Goal: Task Accomplishment & Management: Use online tool/utility

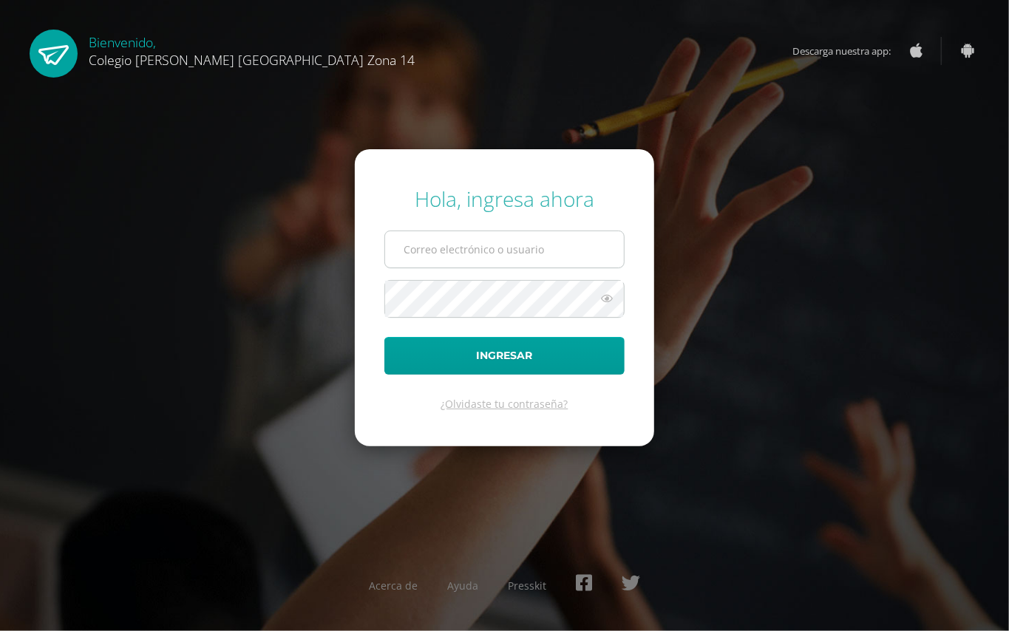
click at [516, 249] on input "text" at bounding box center [504, 249] width 239 height 36
click at [606, 249] on input "jsanchez14@colegioselshaddai.edu.gtJ" at bounding box center [504, 249] width 239 height 36
click at [606, 248] on input "jsanchez14@colegioselshaddai.edu.gtJ" at bounding box center [504, 249] width 239 height 36
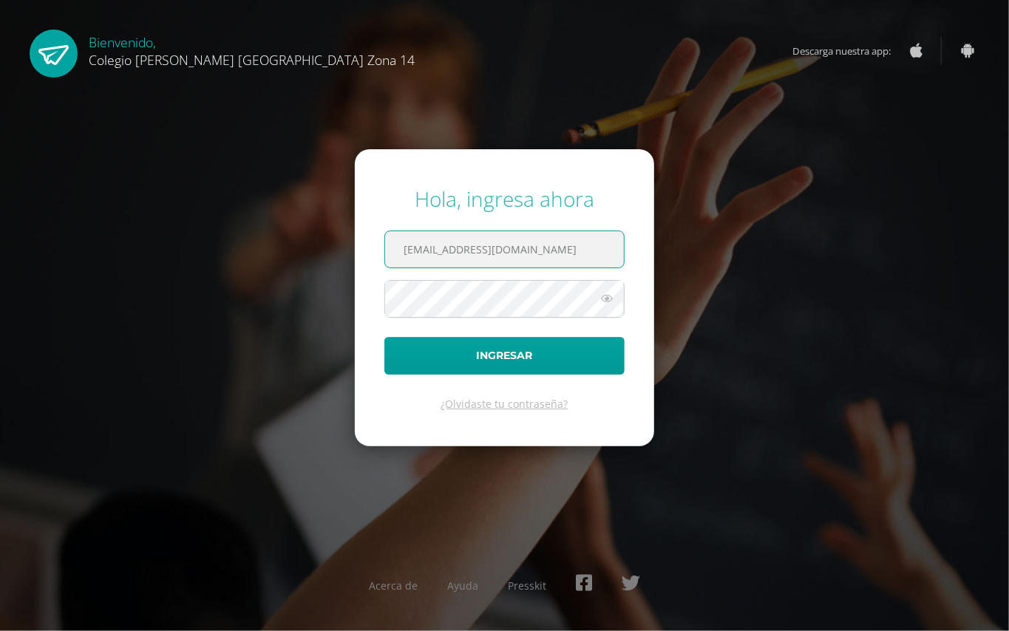
type input "jsanchez14@colegioselshaddai.edu.gt"
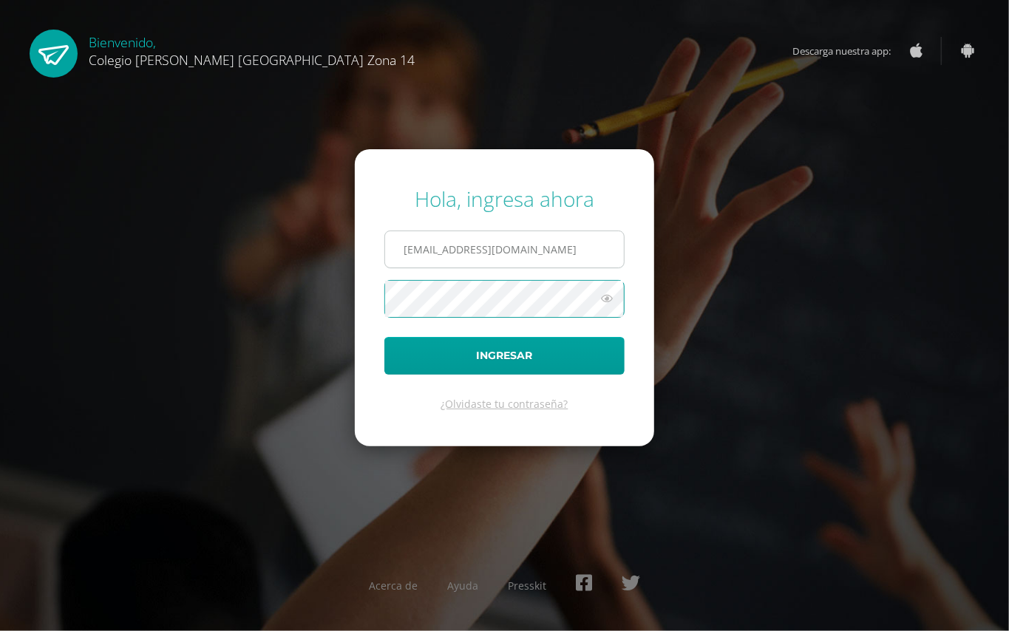
click at [384, 337] on button "Ingresar" at bounding box center [504, 356] width 240 height 38
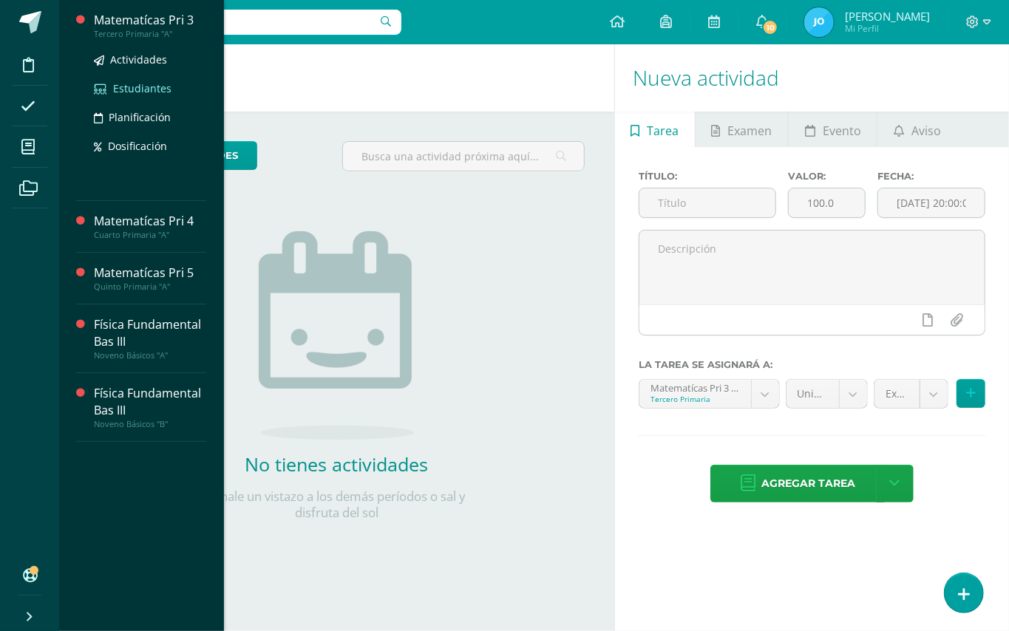
click at [132, 81] on span "Estudiantes" at bounding box center [142, 88] width 58 height 14
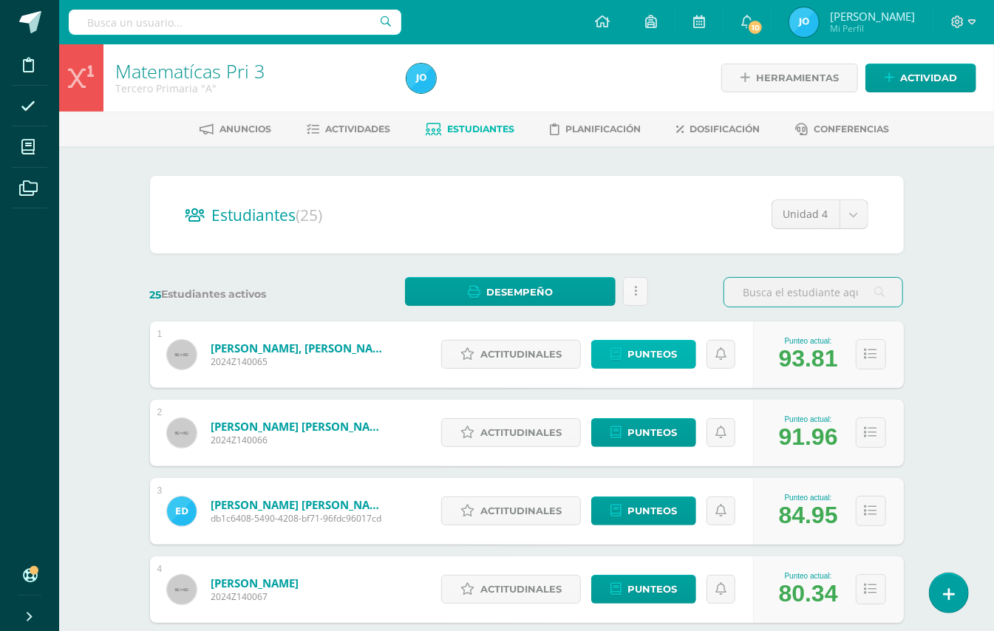
click at [630, 361] on span "Punteos" at bounding box center [652, 354] width 50 height 27
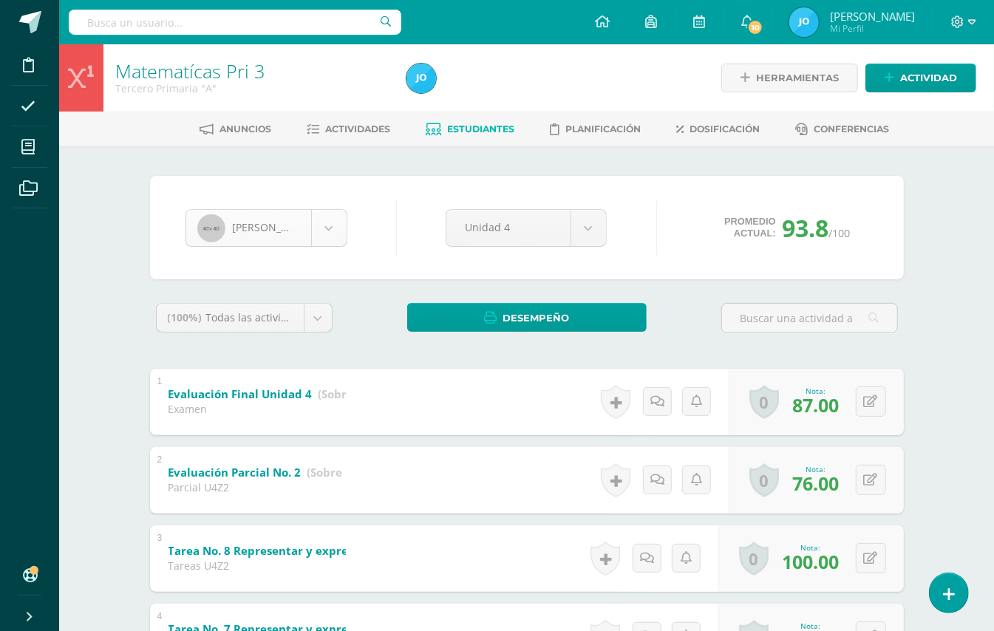
click at [324, 228] on body "Disciplina Asistencia Mis cursos Archivos Soporte Ayuda Reportar un problema Ce…" at bounding box center [497, 616] width 994 height 1233
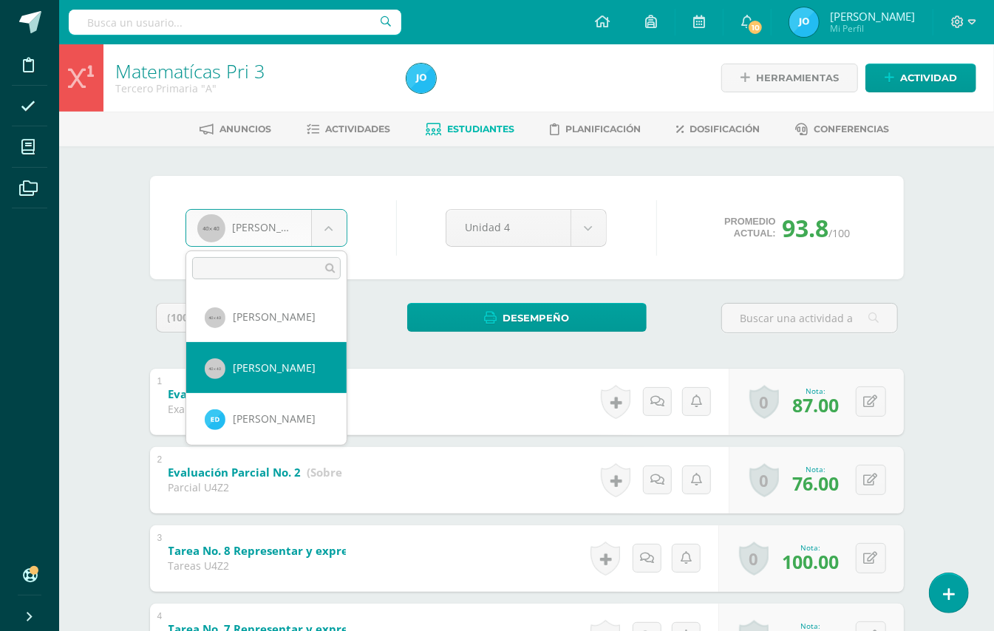
select select "85"
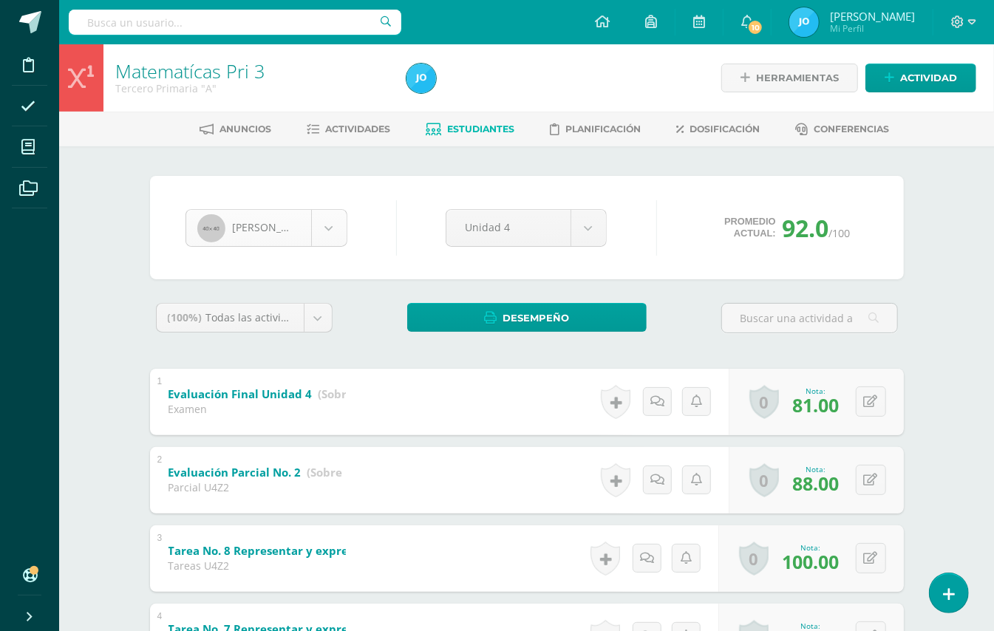
click at [325, 210] on body "Disciplina Asistencia Mis cursos Archivos Soporte Ayuda Reportar un problema Ce…" at bounding box center [497, 616] width 994 height 1233
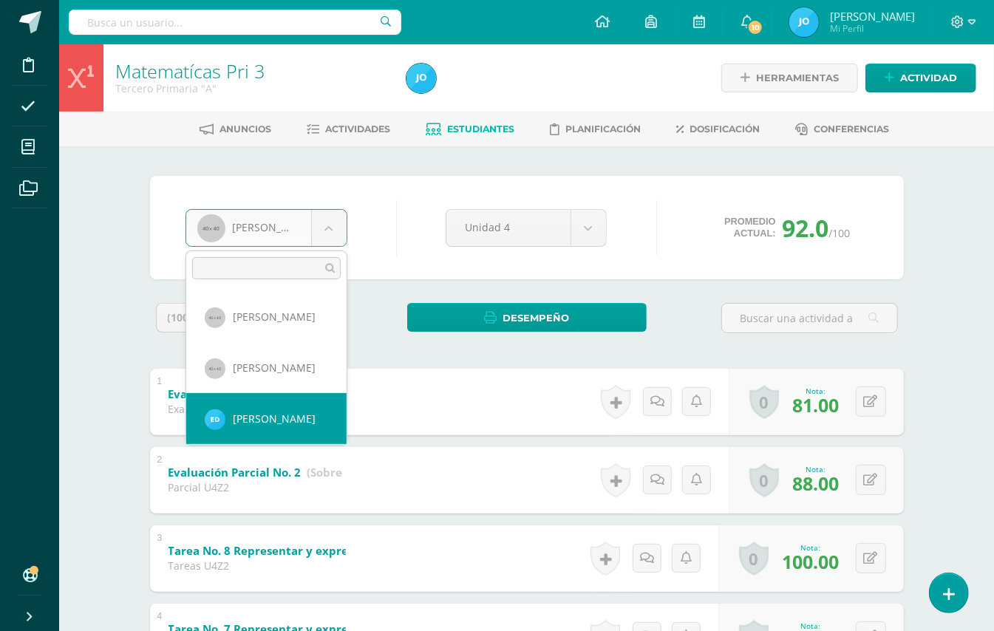
select select "406"
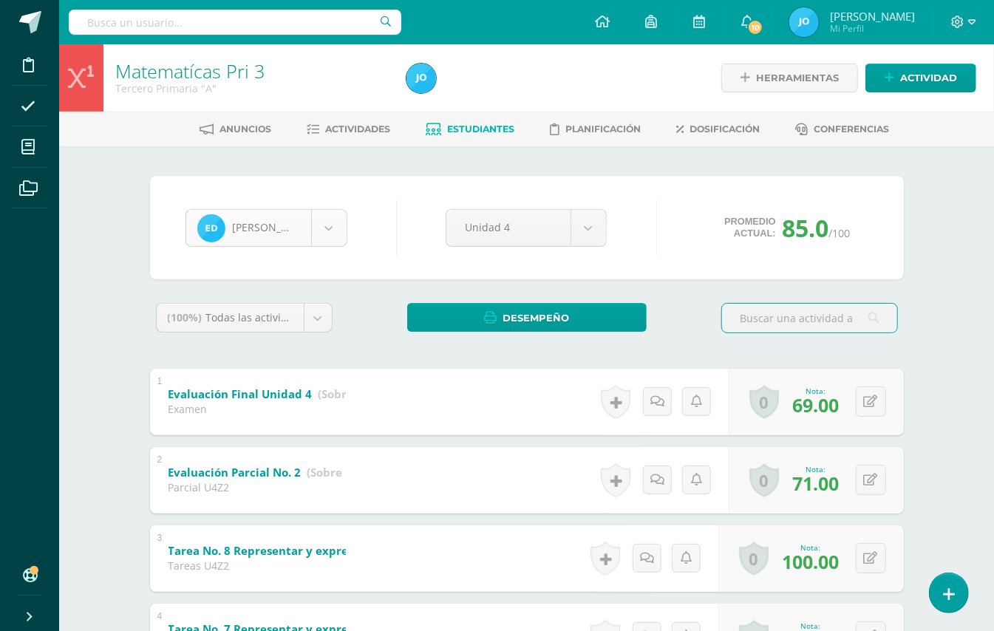
click at [330, 232] on body "Disciplina Asistencia Mis cursos Archivos Soporte Ayuda Reportar un problema Ce…" at bounding box center [497, 616] width 994 height 1233
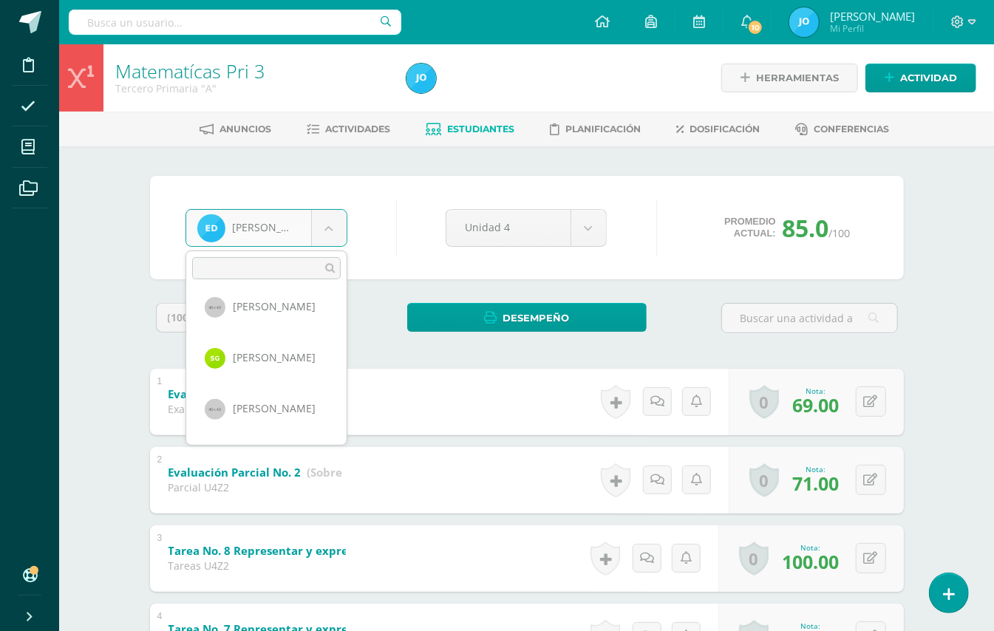
scroll to position [158, 0]
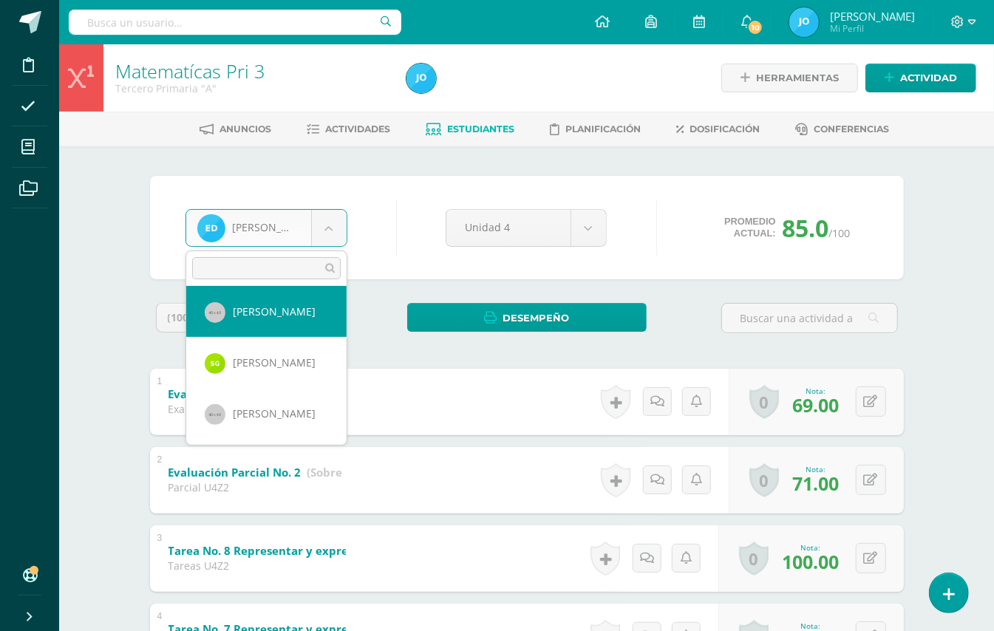
click at [266, 307] on body "Disciplina Asistencia Mis cursos Archivos Soporte Ayuda Reportar un problema Ce…" at bounding box center [497, 616] width 994 height 1233
select select "86"
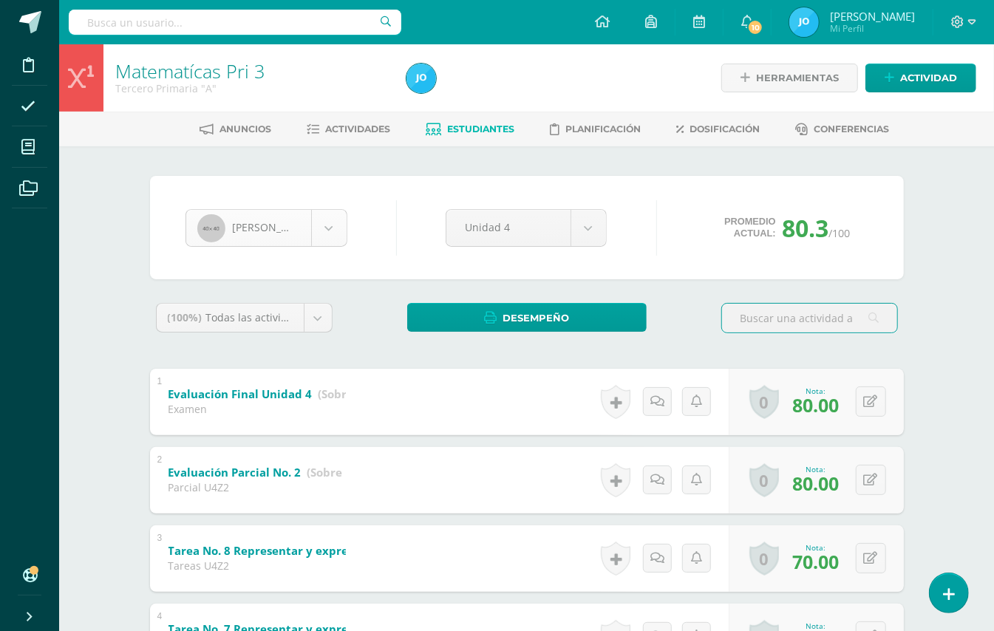
click at [327, 234] on body "Disciplina Asistencia Mis cursos Archivos Soporte Ayuda Reportar un problema Ce…" at bounding box center [497, 616] width 994 height 1233
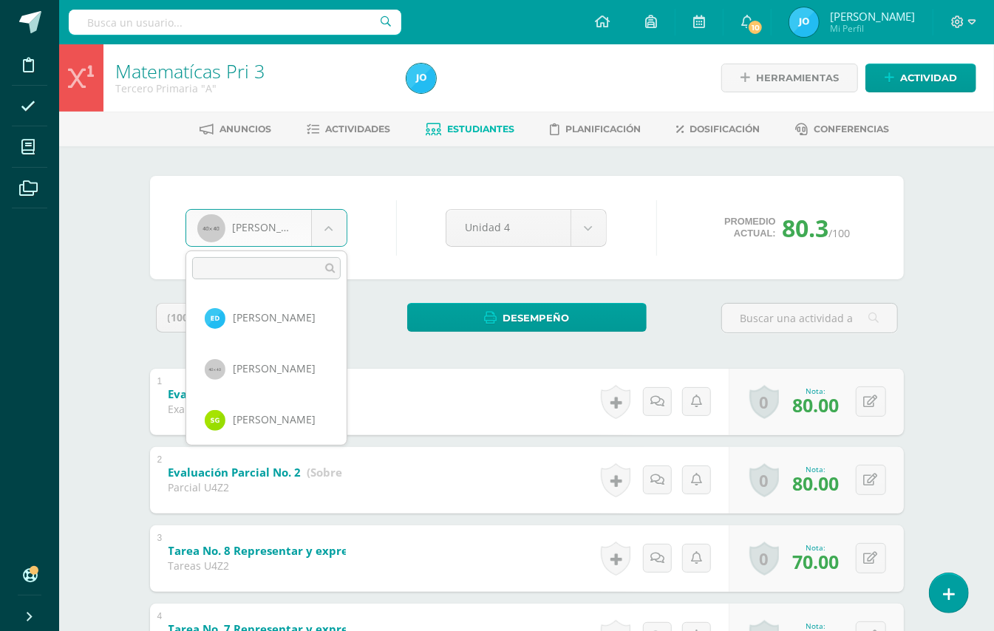
scroll to position [152, 0]
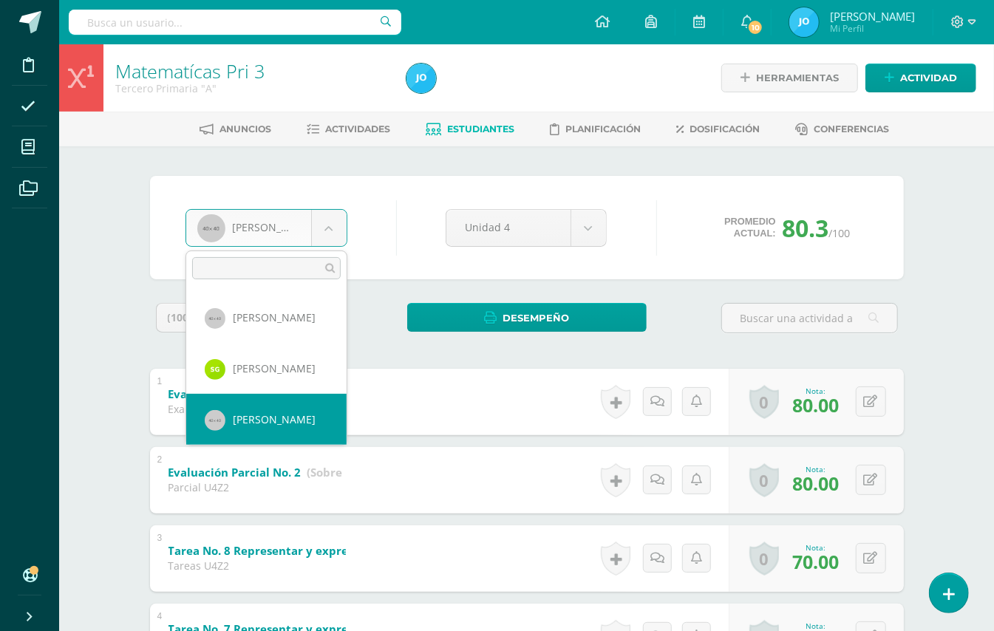
select select "88"
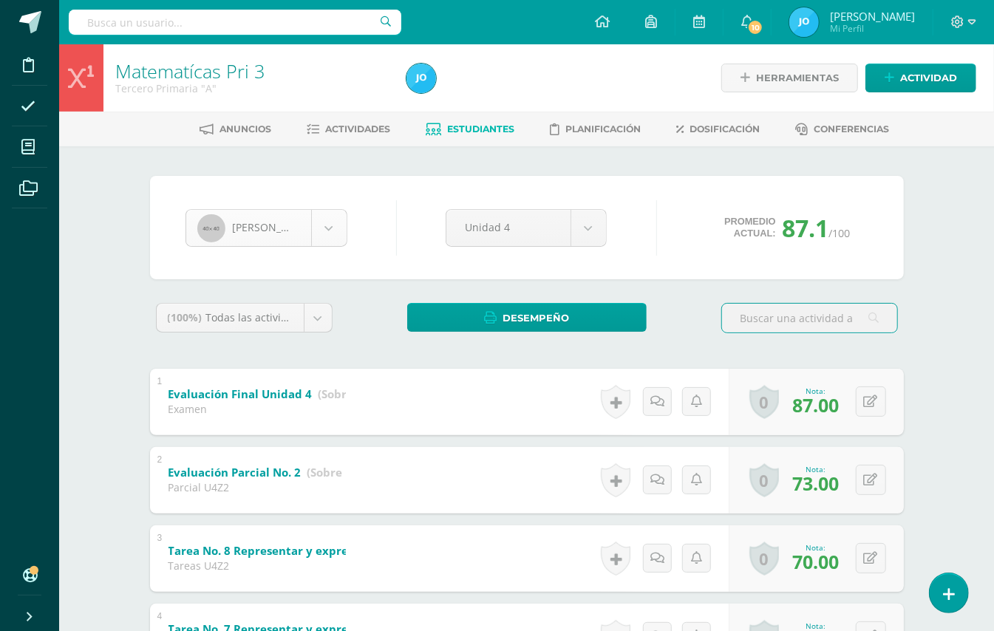
click at [330, 238] on body "Disciplina Asistencia Mis cursos Archivos Soporte Ayuda Reportar un problema Ce…" at bounding box center [497, 616] width 994 height 1233
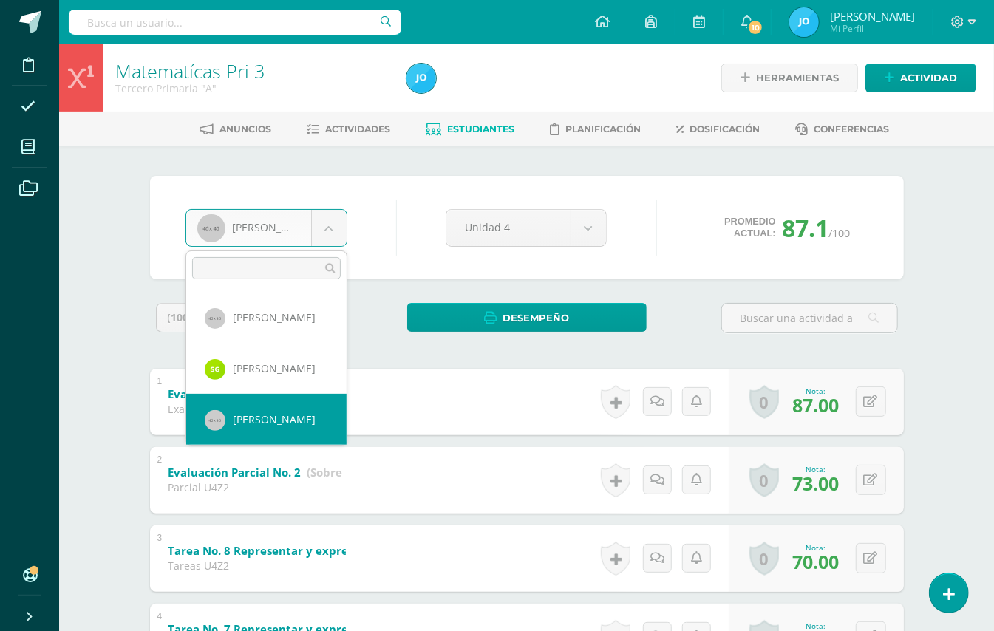
scroll to position [202, 0]
select select "89"
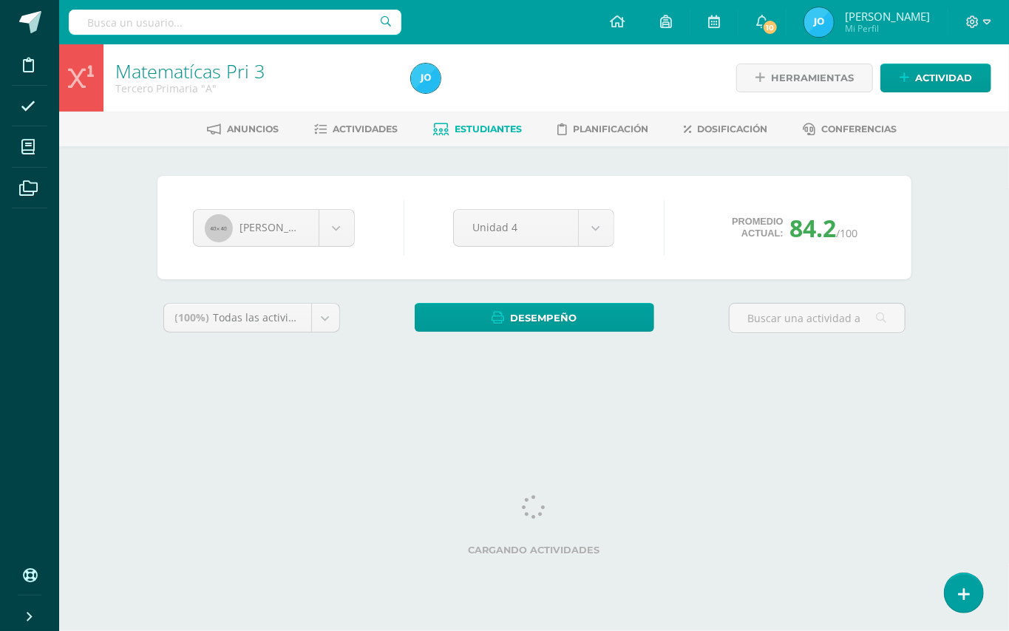
click at [332, 231] on body "Disciplina Asistencia Mis cursos Archivos Soporte Ayuda Reportar un problema Ce…" at bounding box center [504, 199] width 1009 height 398
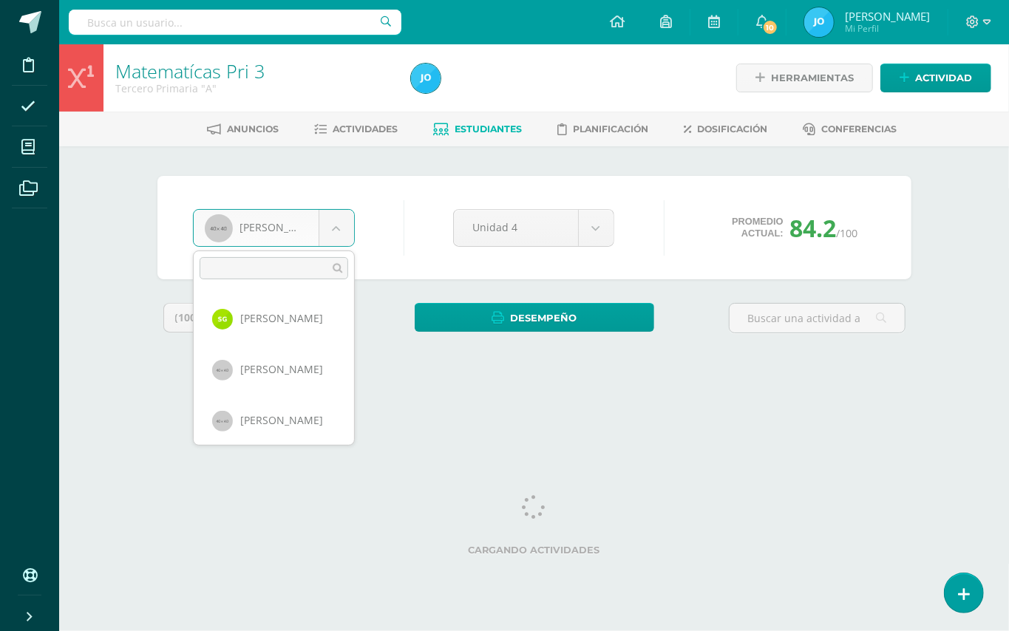
scroll to position [254, 0]
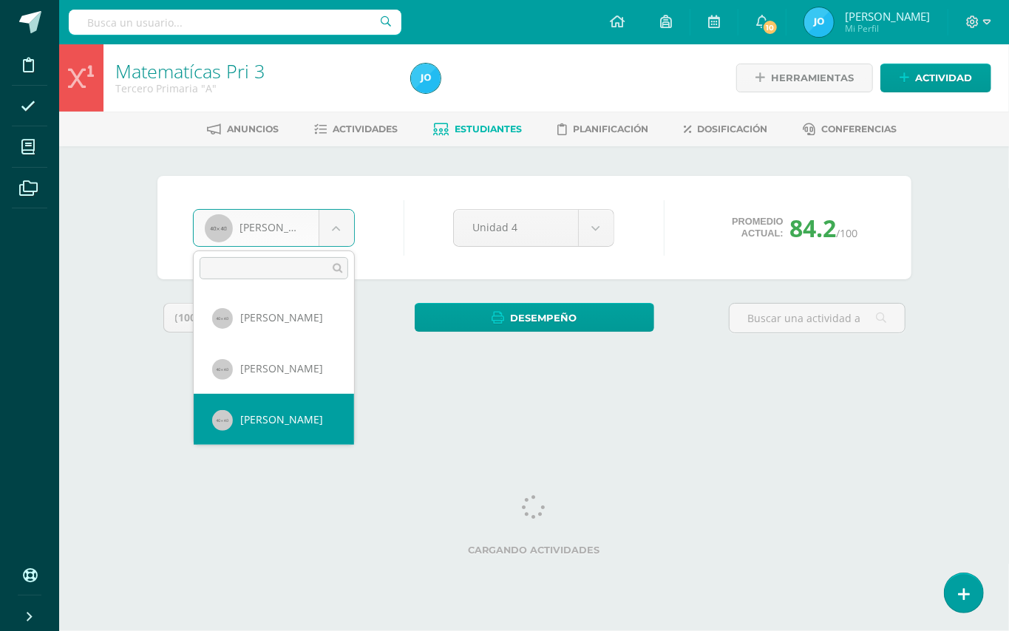
select select "90"
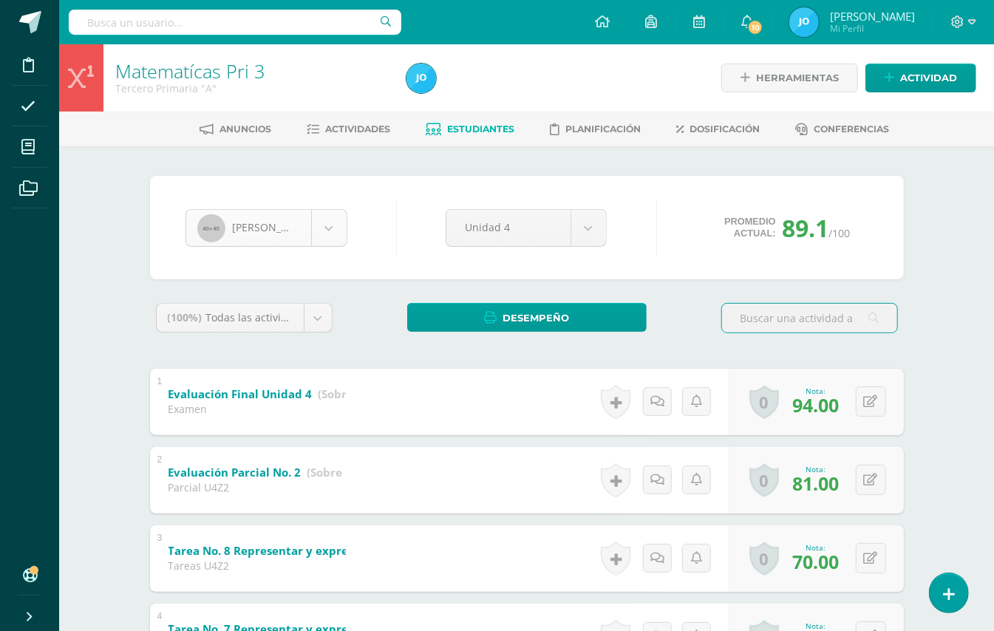
click at [329, 219] on body "Disciplina Asistencia Mis cursos Archivos Soporte Ayuda Reportar un problema Ce…" at bounding box center [497, 616] width 994 height 1233
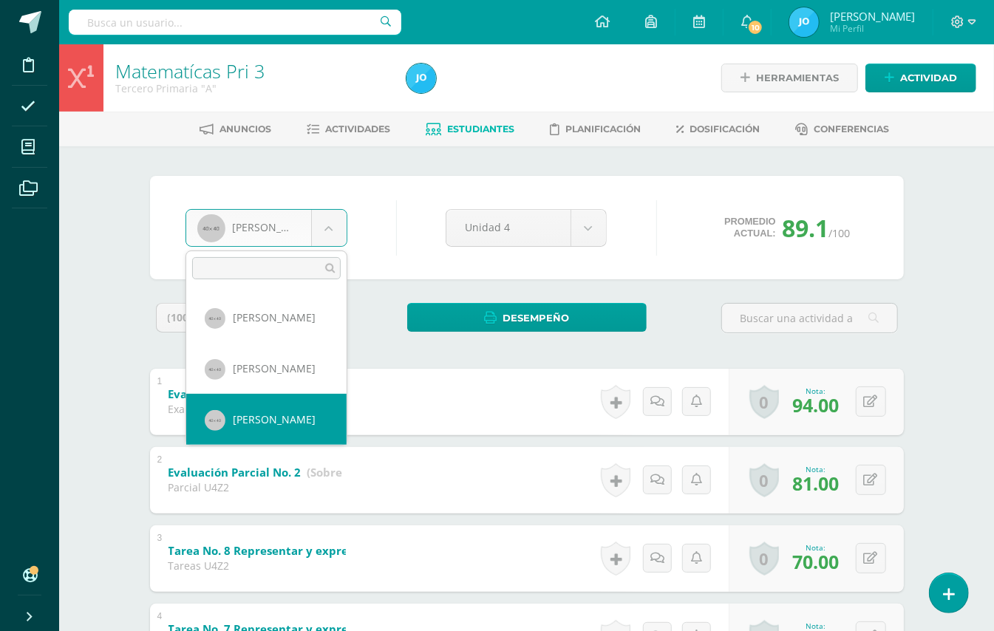
scroll to position [356, 0]
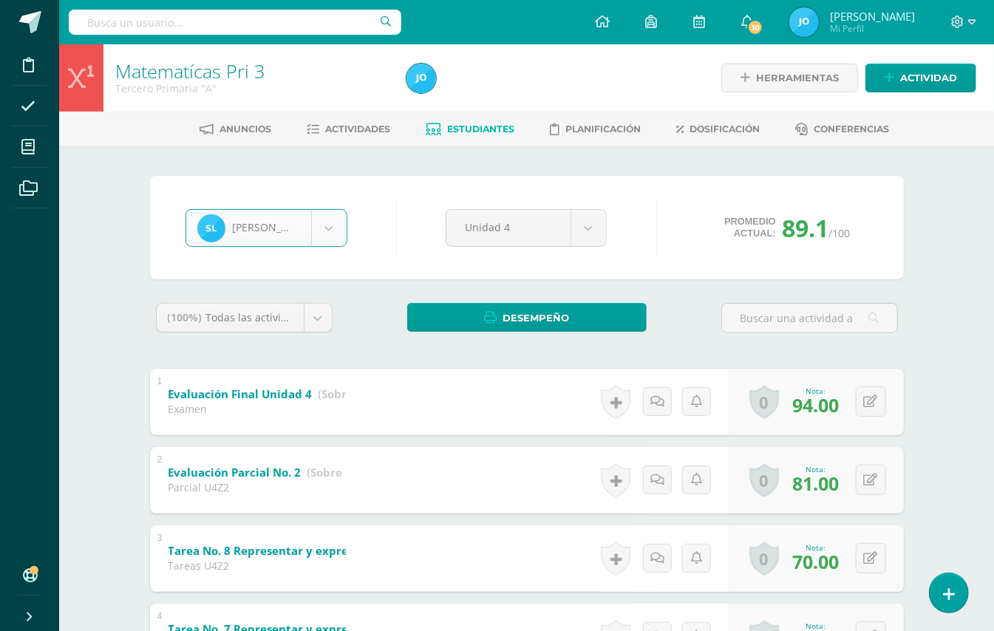
click at [329, 219] on body "Disciplina Asistencia Mis cursos Archivos Soporte Ayuda Reportar un problema Ce…" at bounding box center [497, 616] width 994 height 1233
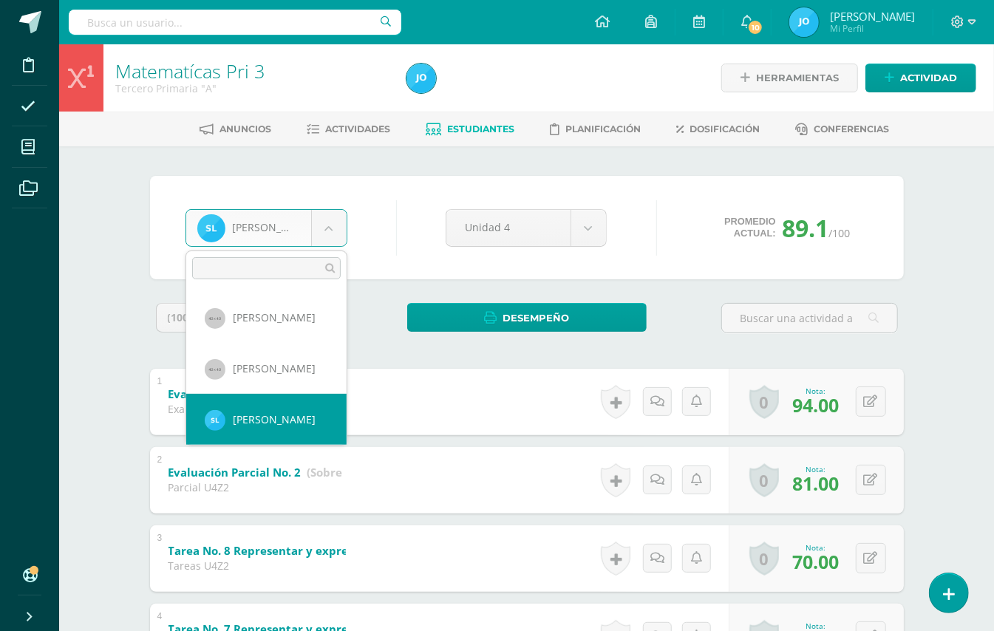
scroll to position [406, 0]
select select "400"
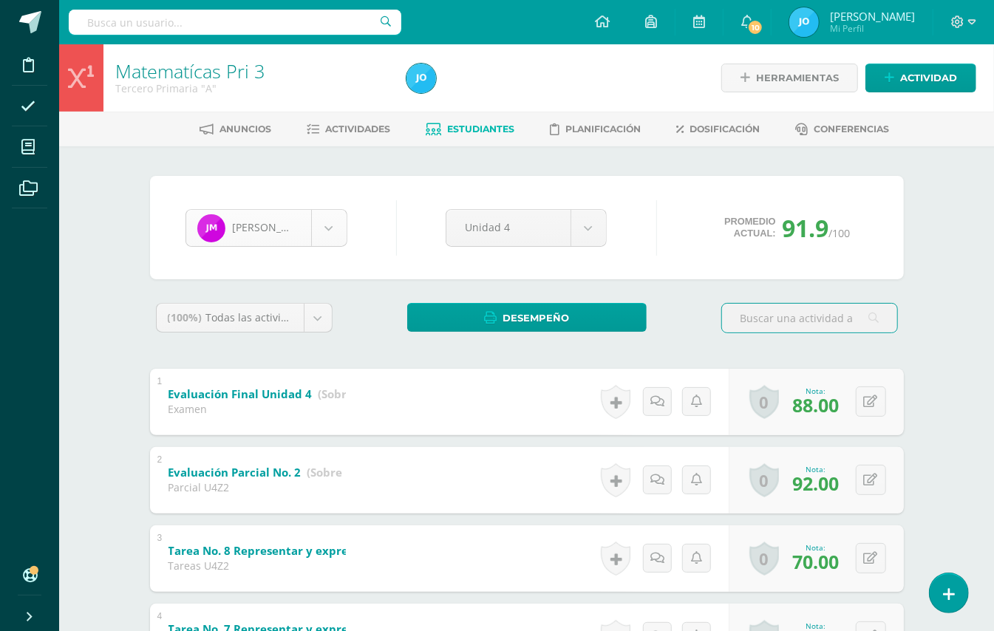
click at [335, 234] on body "Disciplina Asistencia Mis cursos Archivos Soporte Ayuda Reportar un problema Ce…" at bounding box center [497, 616] width 994 height 1233
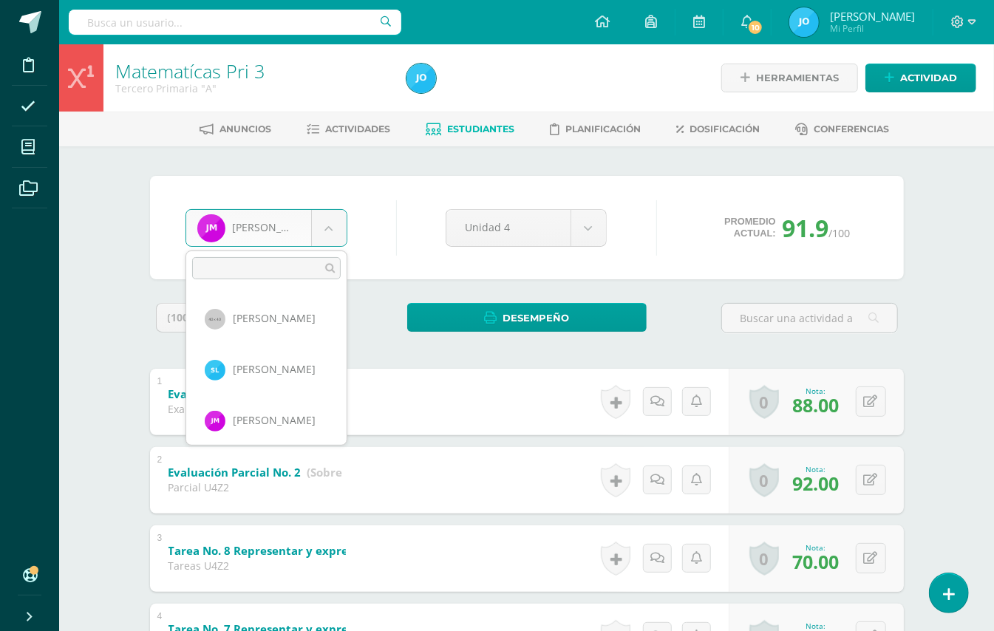
scroll to position [458, 0]
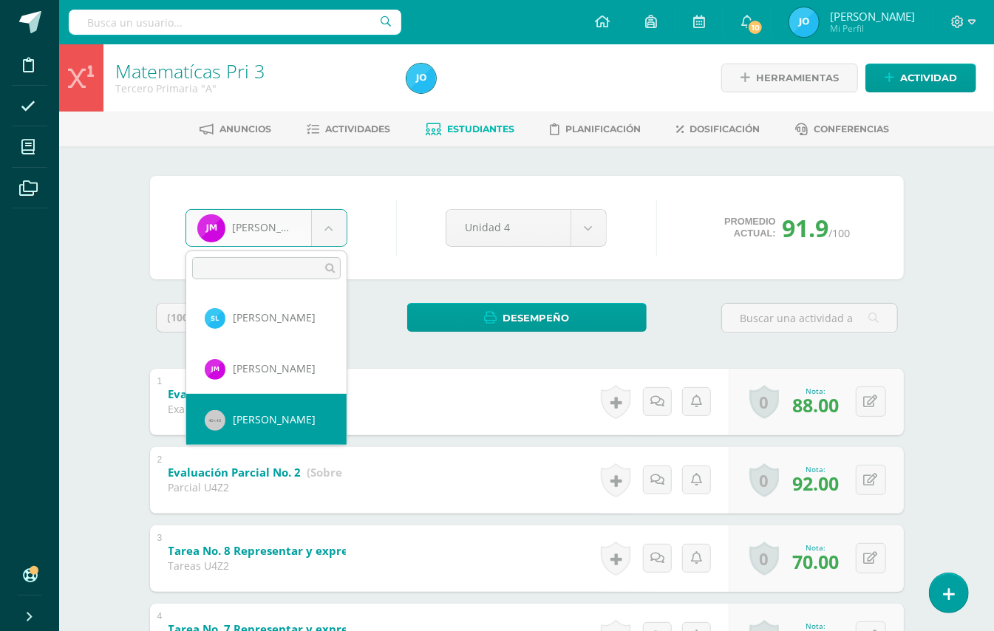
select select "92"
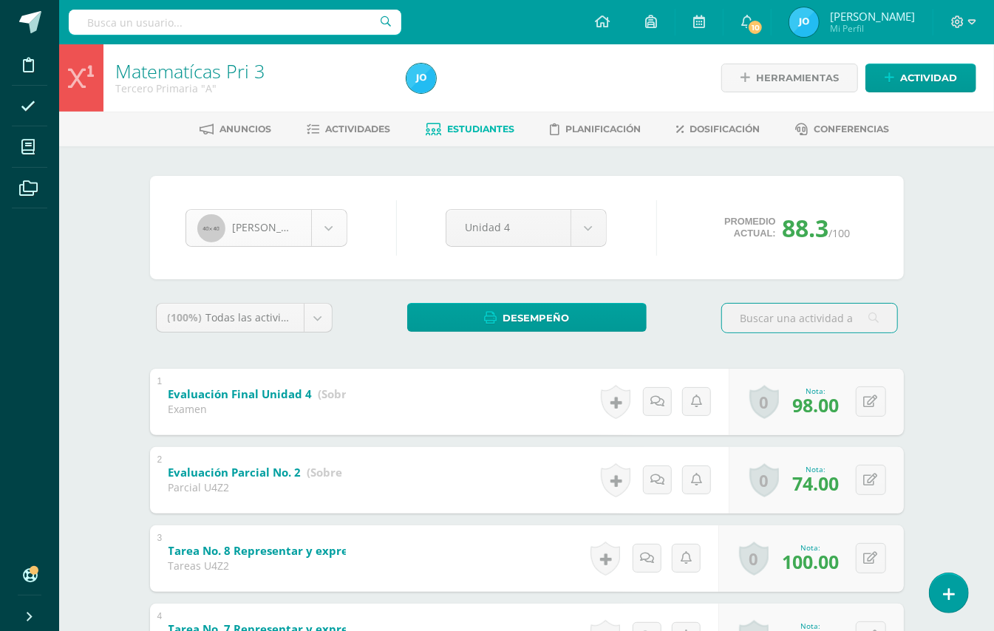
click at [335, 238] on body "Disciplina Asistencia Mis cursos Archivos Soporte Ayuda Reportar un problema Ce…" at bounding box center [497, 616] width 994 height 1233
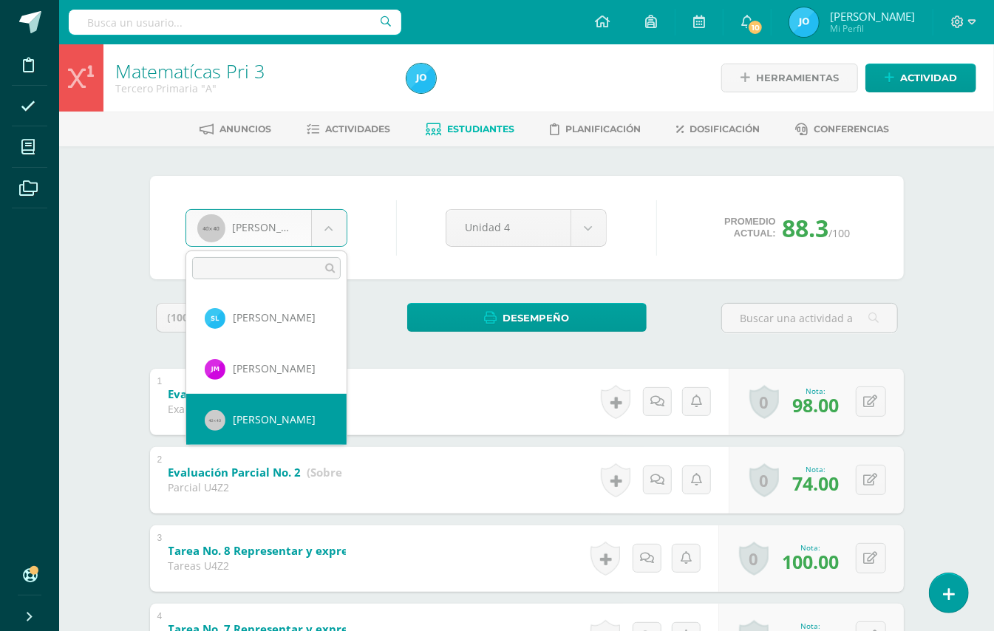
scroll to position [509, 0]
select select "93"
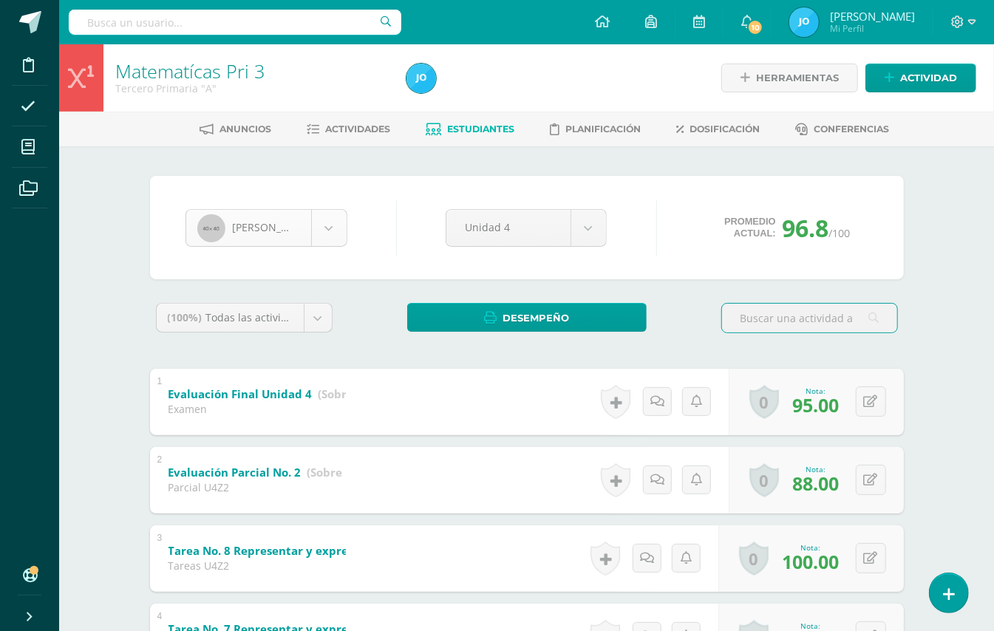
click at [330, 234] on body "Disciplina Asistencia Mis cursos Archivos Soporte Ayuda Reportar un problema Ce…" at bounding box center [497, 616] width 994 height 1233
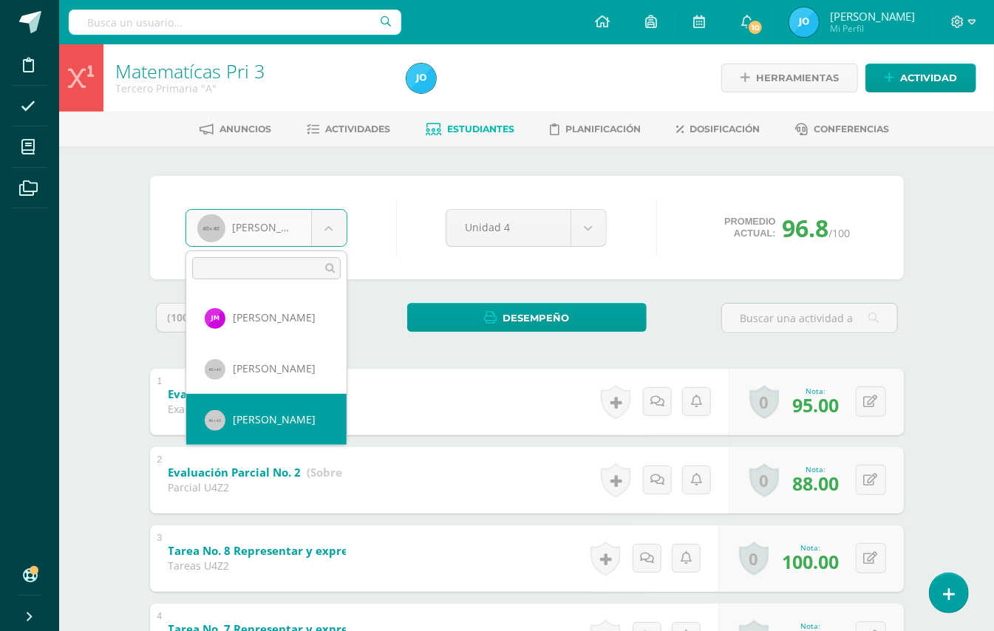
scroll to position [560, 0]
select select "417"
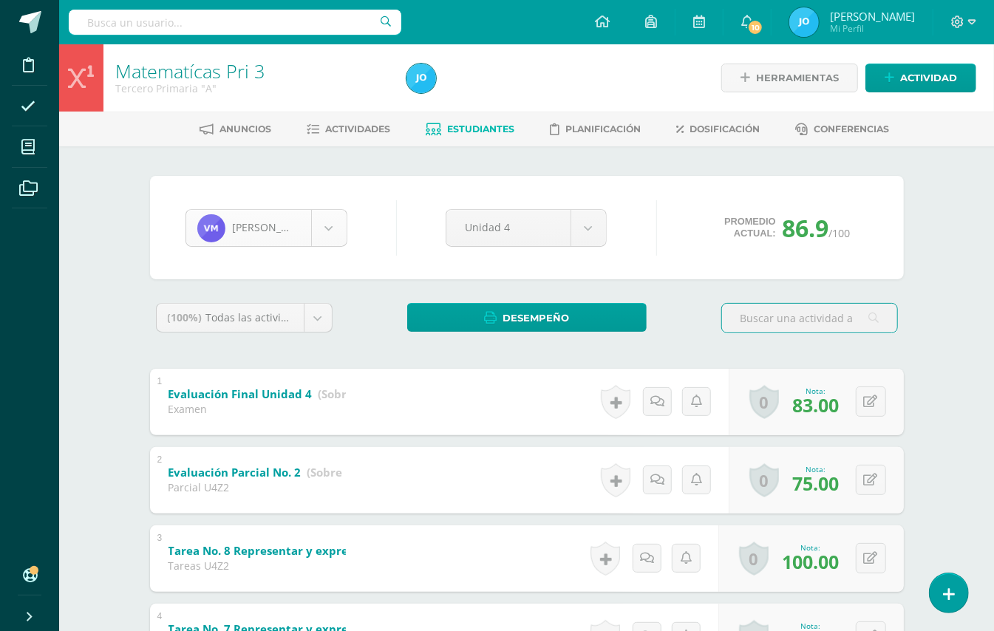
click at [334, 211] on body "Disciplina Asistencia Mis cursos Archivos Soporte Ayuda Reportar un problema Ce…" at bounding box center [497, 616] width 994 height 1233
click at [332, 219] on body "Disciplina Asistencia Mis cursos Archivos Soporte Ayuda Reportar un problema Ce…" at bounding box center [497, 616] width 994 height 1233
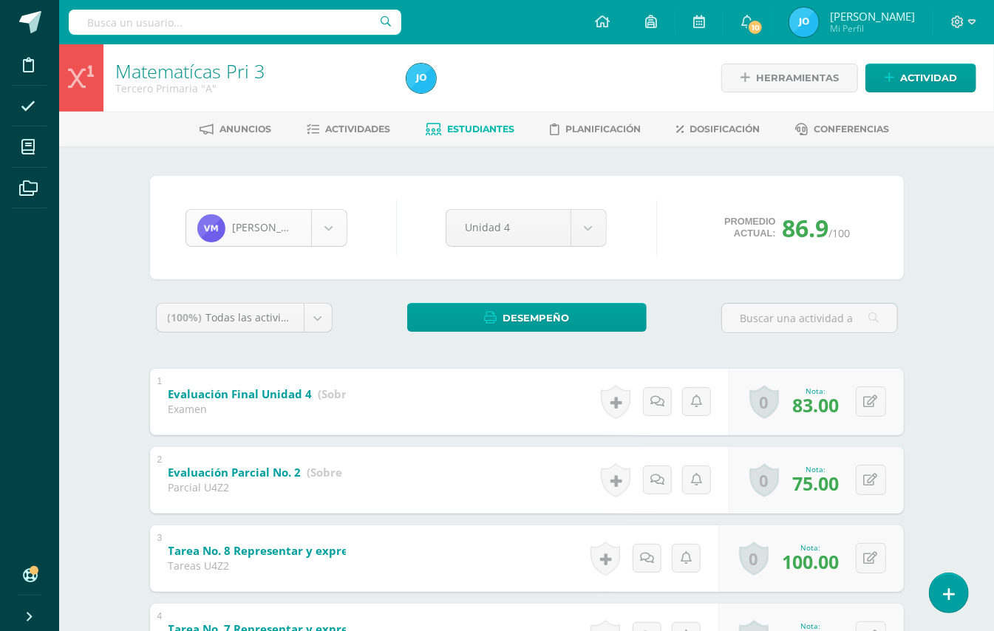
click at [332, 219] on body "Disciplina Asistencia Mis cursos Archivos Soporte Ayuda Reportar un problema Ce…" at bounding box center [497, 616] width 994 height 1233
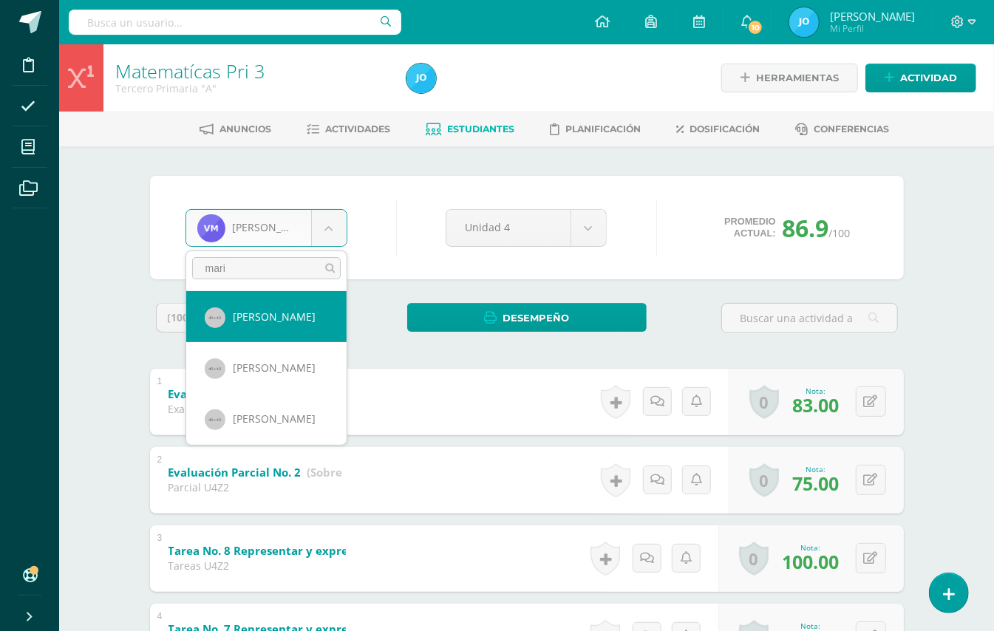
type input "maria"
select select "89"
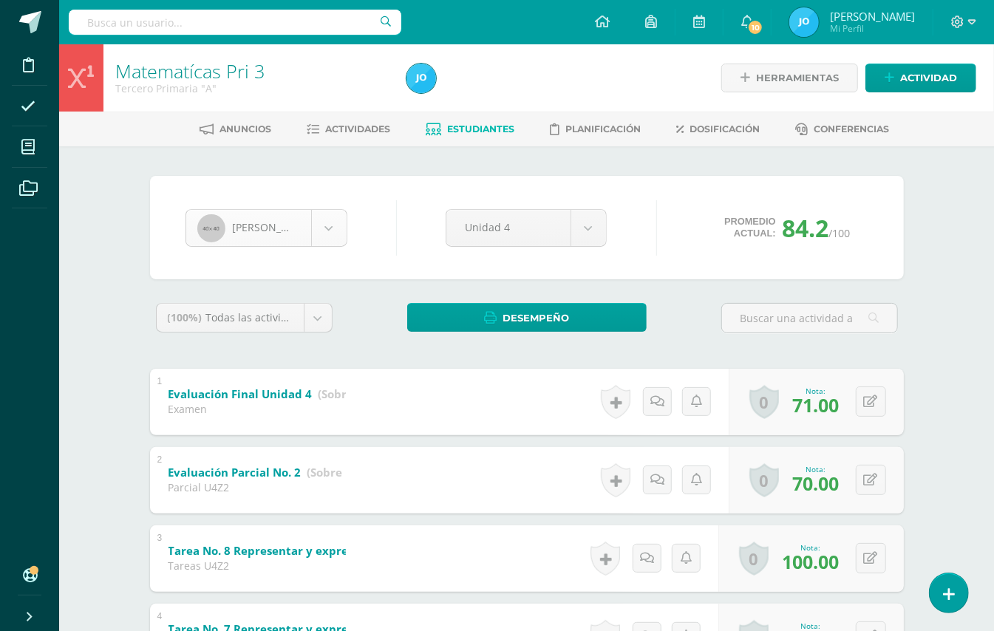
click at [338, 238] on body "Disciplina Asistencia Mis cursos Archivos Soporte Ayuda Reportar un problema Ce…" at bounding box center [497, 616] width 994 height 1233
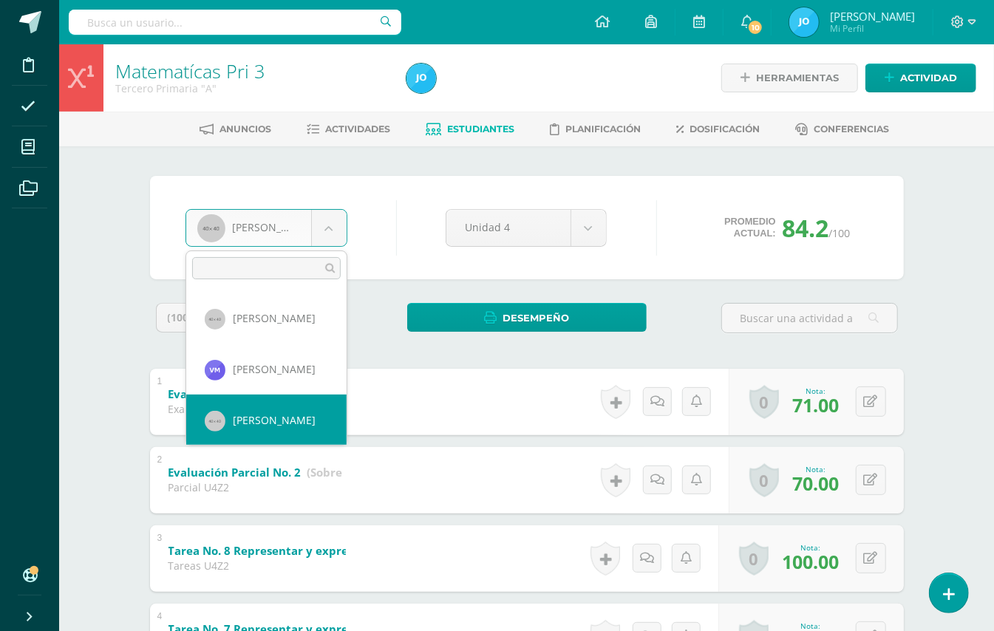
scroll to position [662, 0]
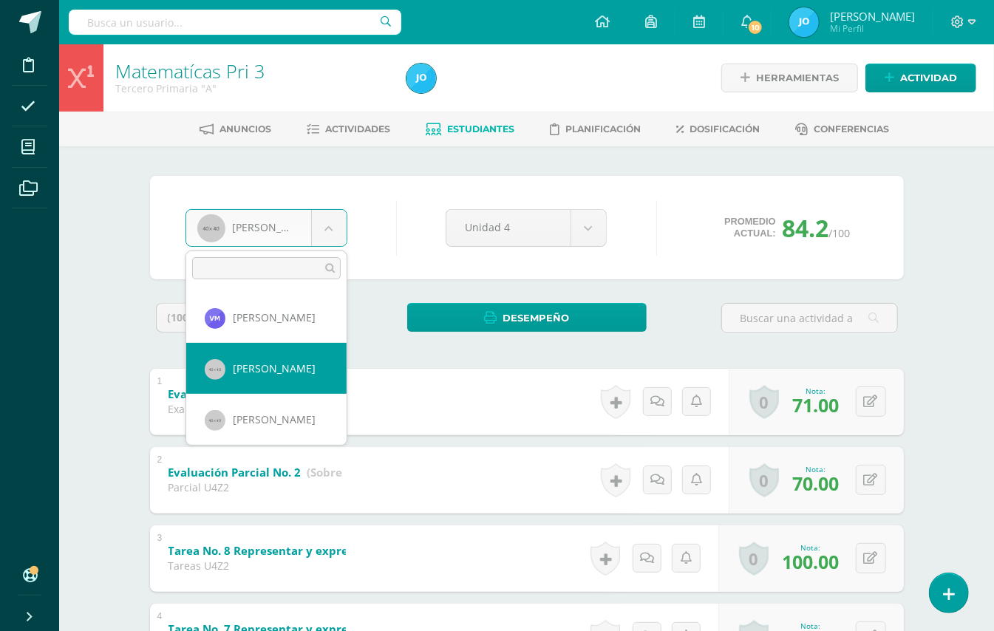
select select "94"
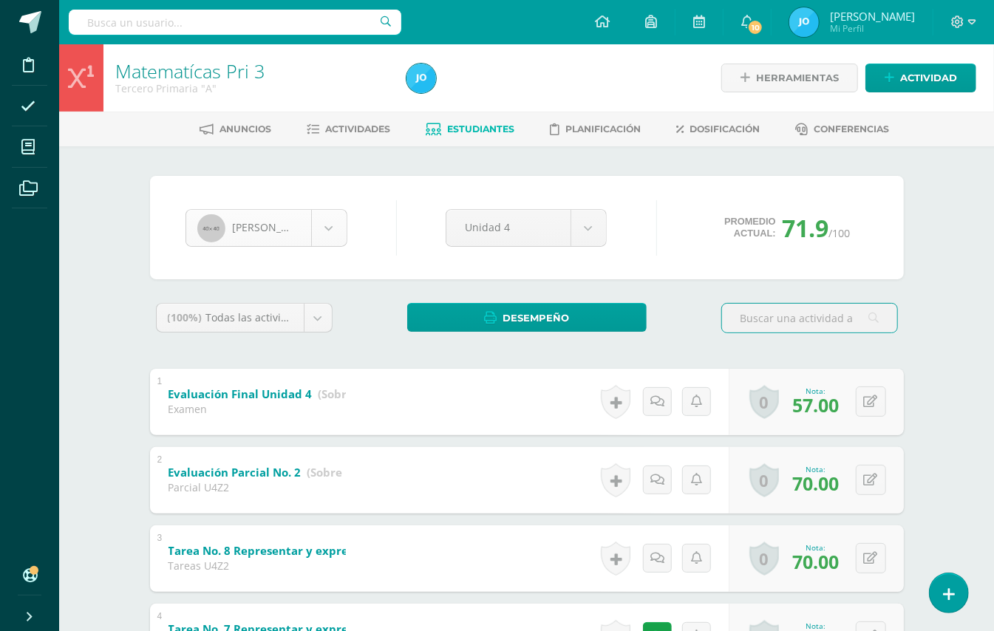
click at [344, 219] on body "Disciplina Asistencia Mis cursos Archivos Soporte Ayuda Reportar un problema Ce…" at bounding box center [497, 616] width 994 height 1233
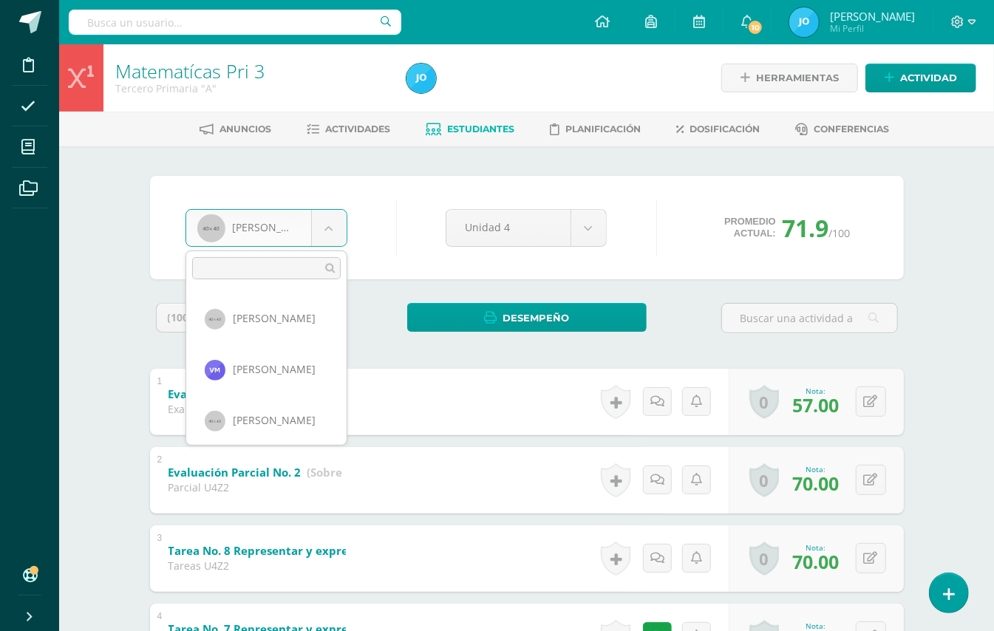
scroll to position [662, 0]
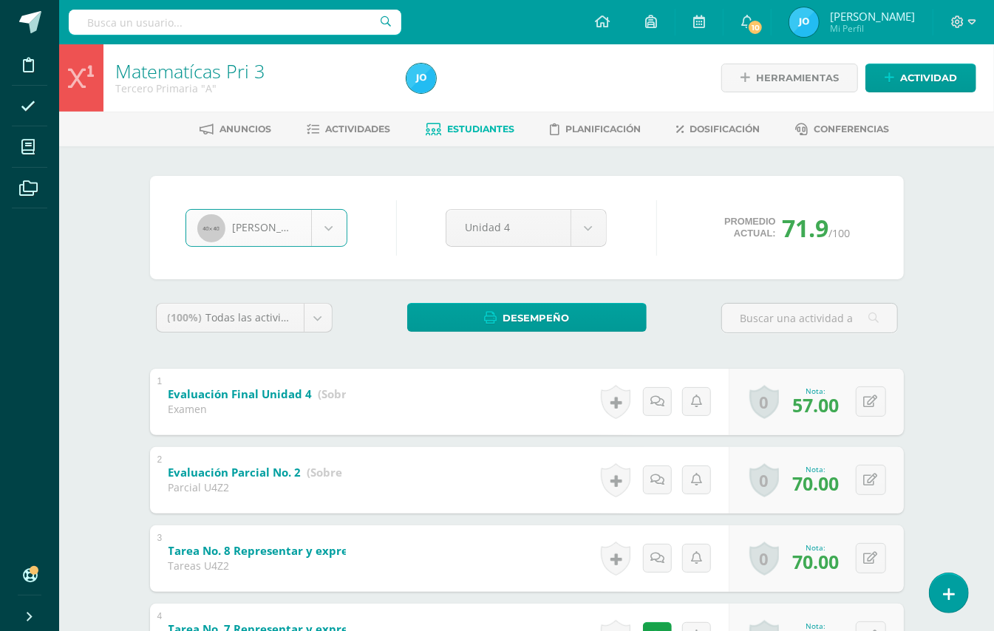
select select "95"
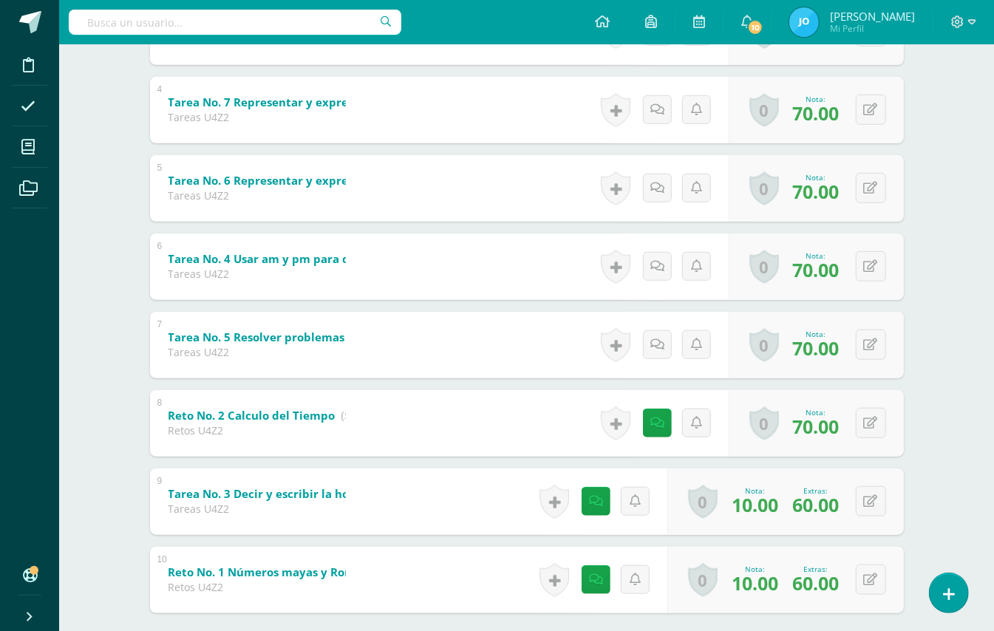
scroll to position [492, 0]
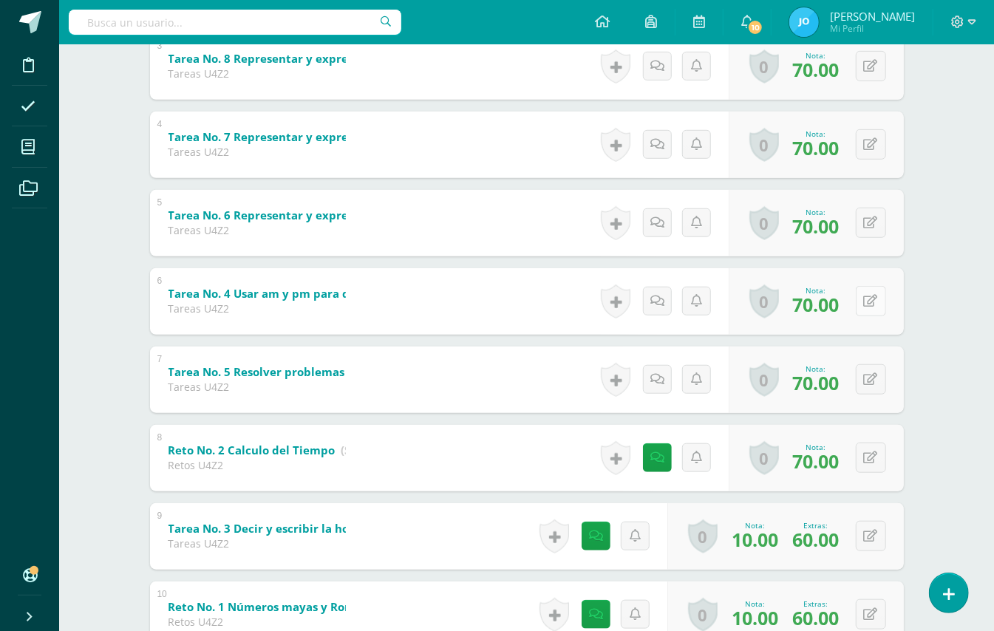
click at [861, 290] on button at bounding box center [871, 301] width 30 height 30
click at [861, 290] on div "0 Logros Logros obtenidos Aún no hay logros agregados Nota: 70.00" at bounding box center [816, 301] width 175 height 67
type input "100"
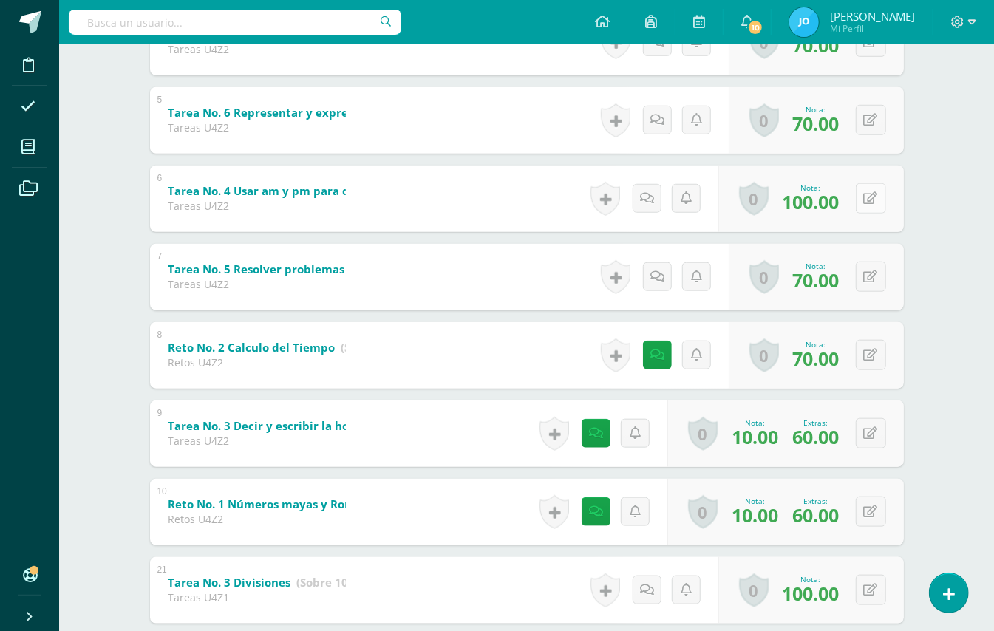
scroll to position [689, 0]
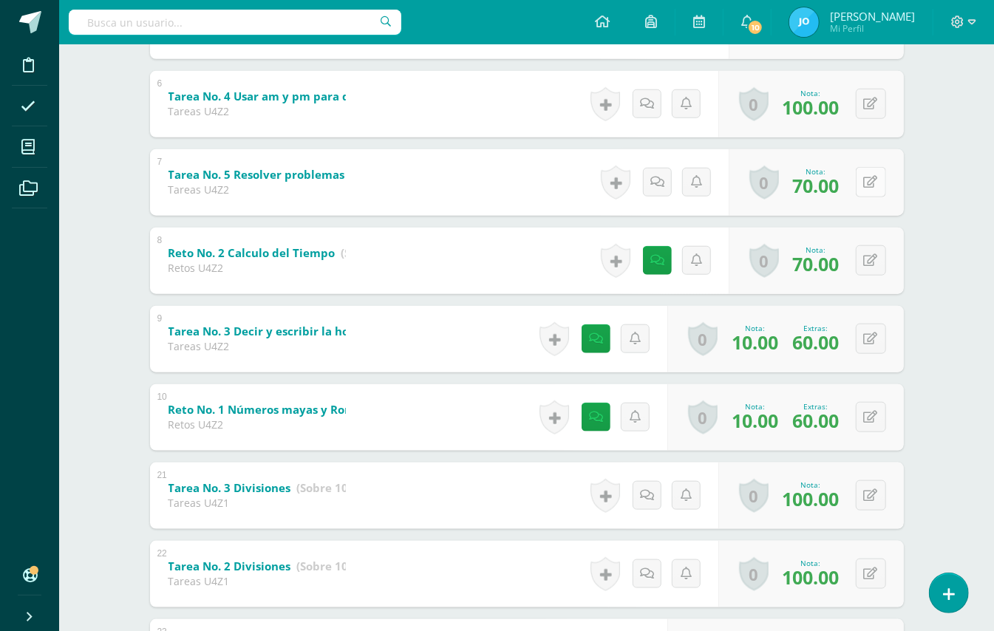
click at [866, 189] on button at bounding box center [871, 182] width 30 height 30
type input "100"
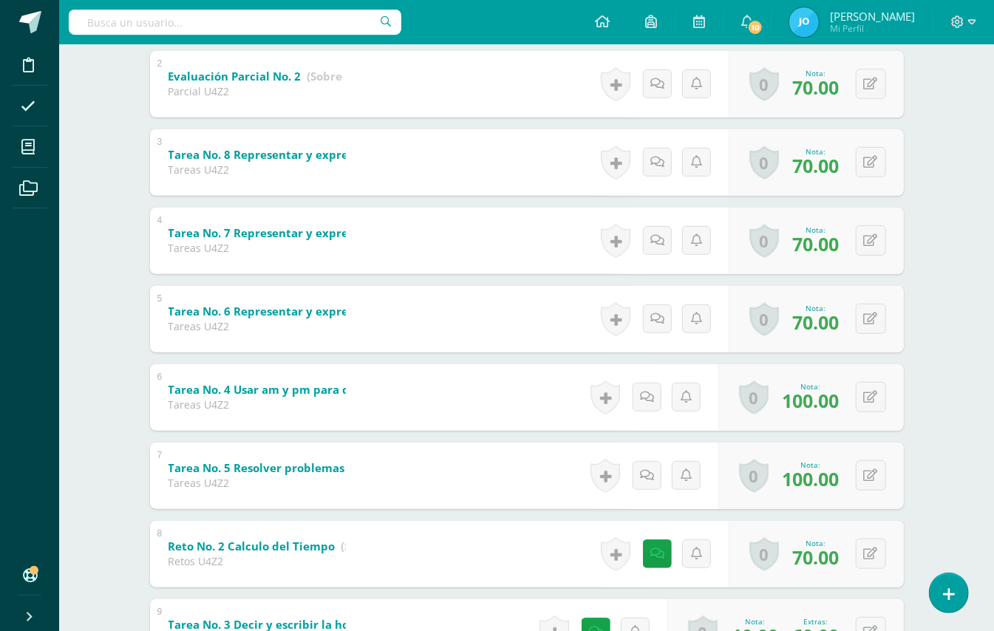
scroll to position [394, 0]
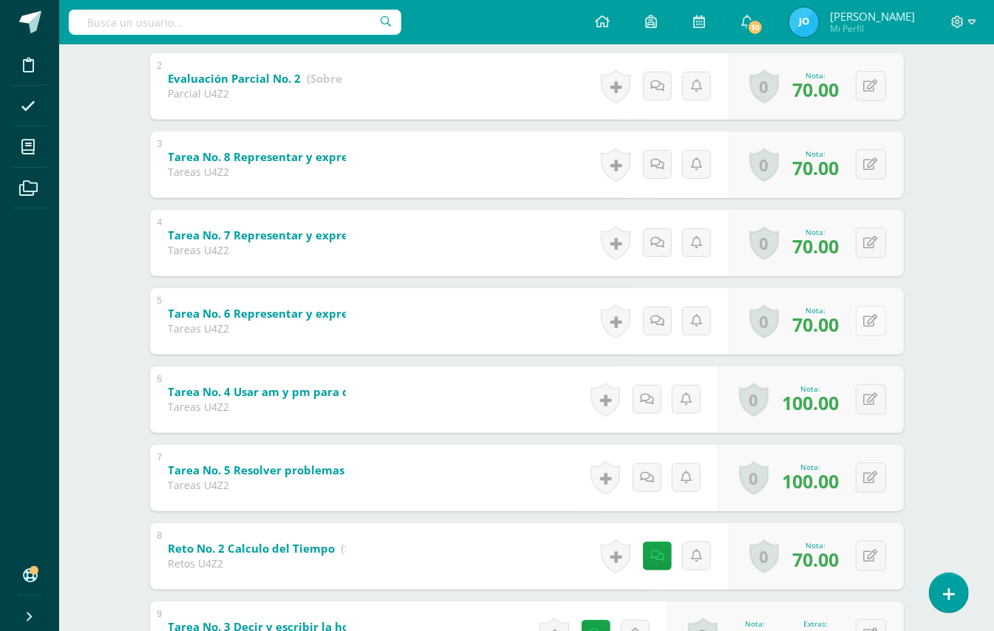
click at [872, 323] on icon at bounding box center [871, 321] width 14 height 13
type input "100"
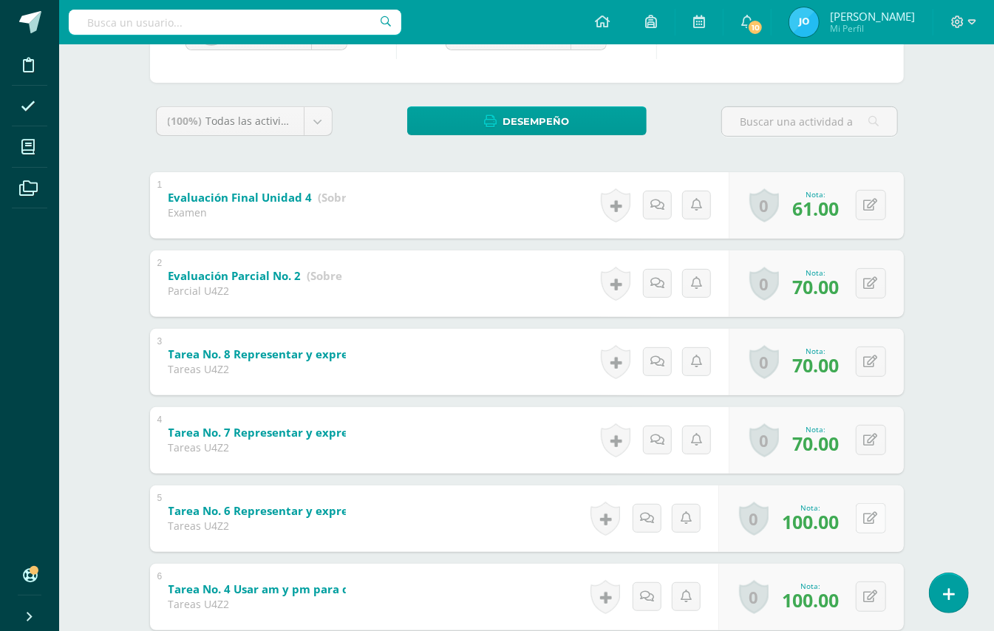
scroll to position [0, 0]
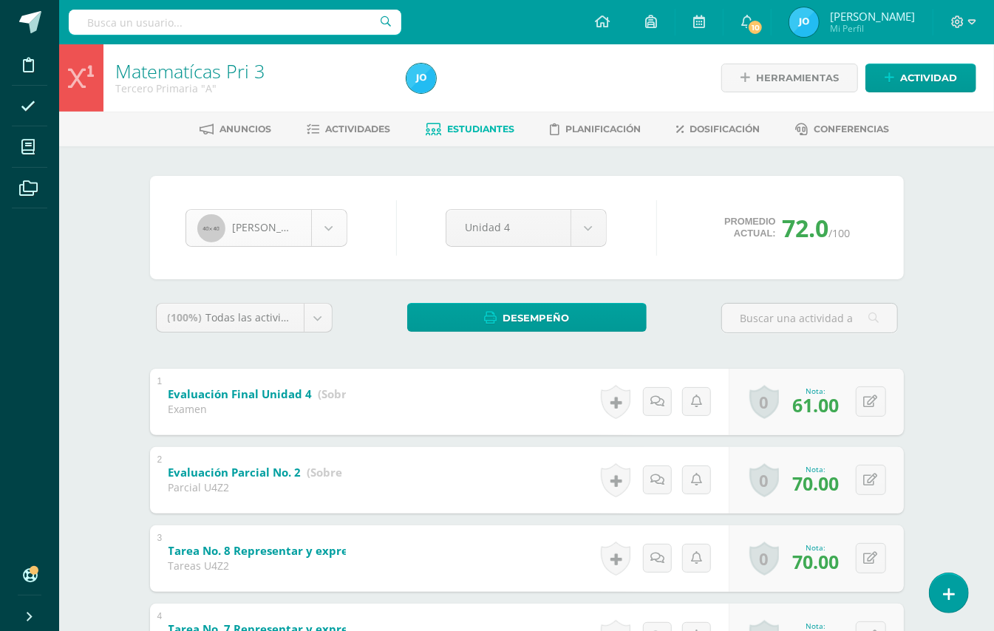
click at [325, 232] on body "Disciplina Asistencia Mis cursos Archivos Soporte Ayuda Reportar un problema Ce…" at bounding box center [497, 616] width 994 height 1233
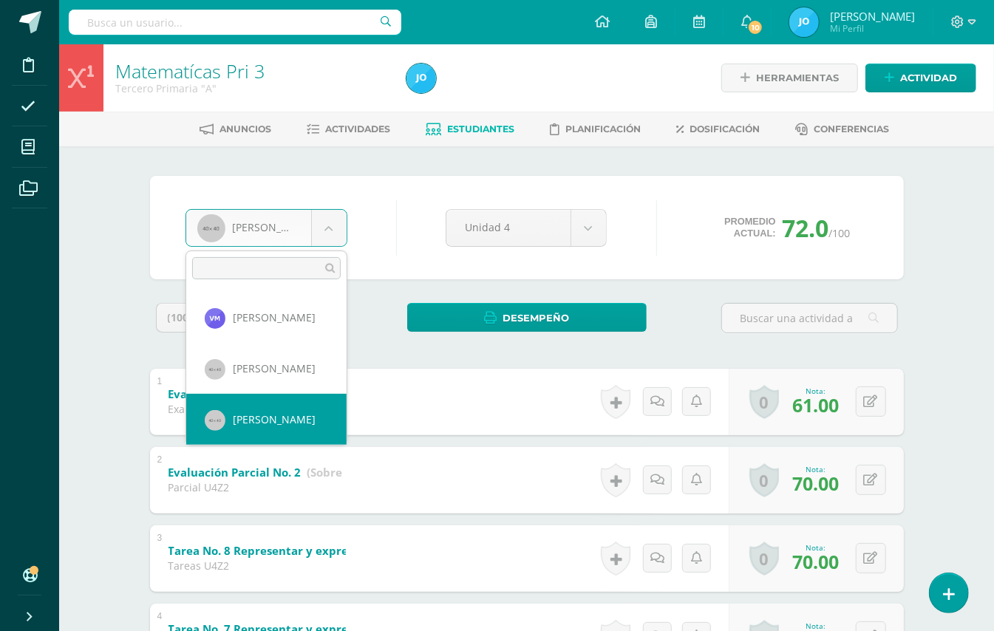
scroll to position [713, 0]
select select "96"
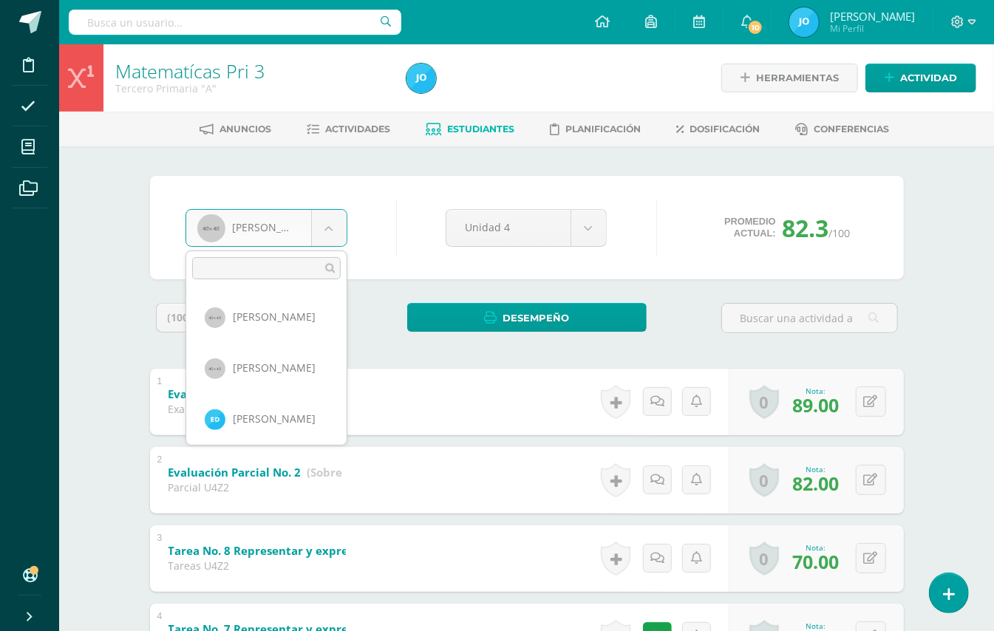
click at [333, 228] on body "Disciplina Asistencia Mis cursos Archivos Soporte Ayuda Reportar un problema Ce…" at bounding box center [497, 616] width 994 height 1233
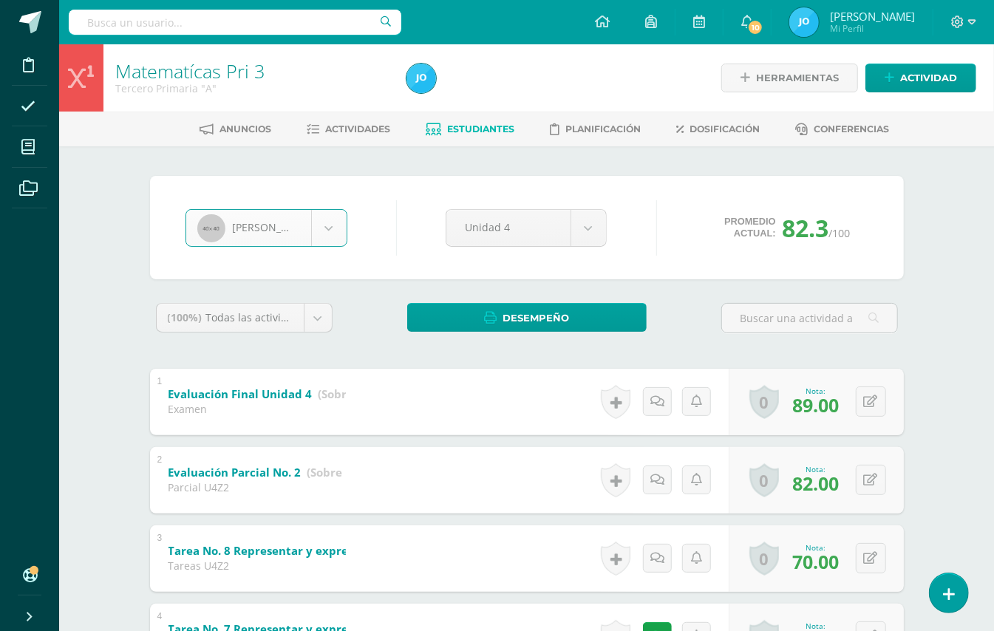
select select "98"
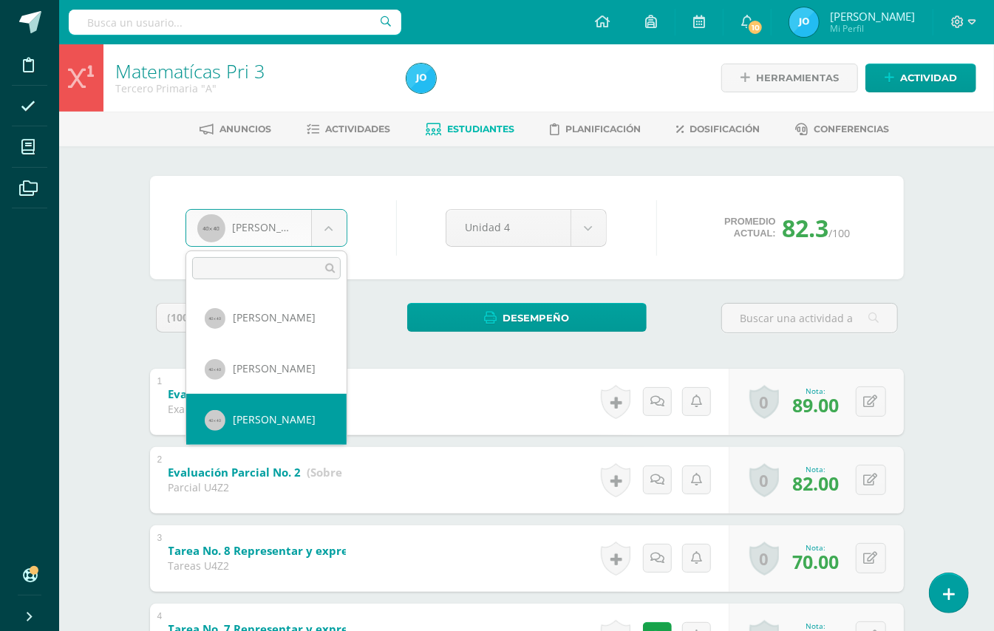
scroll to position [764, 0]
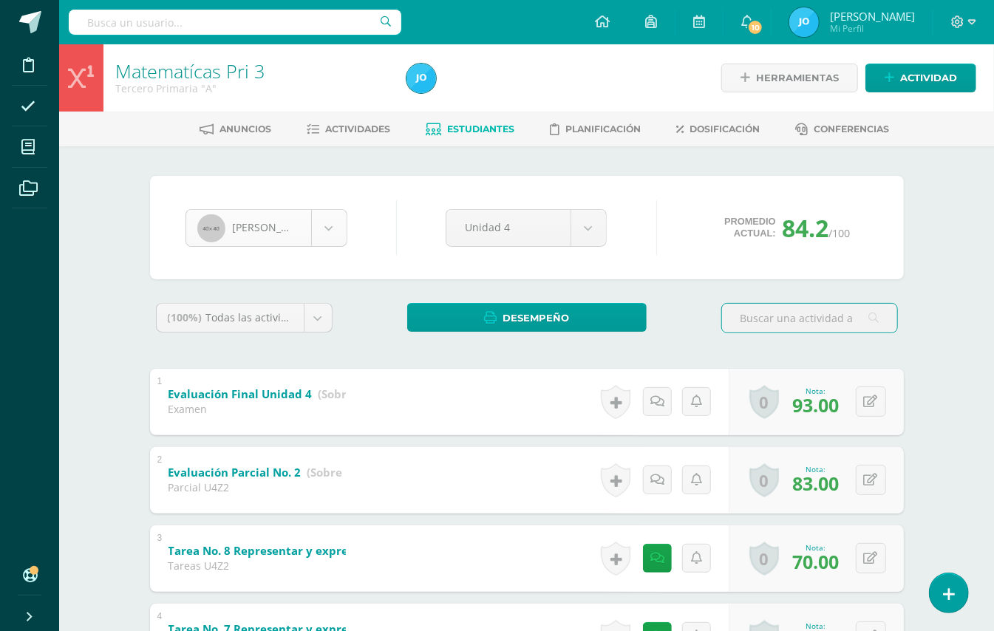
click at [338, 222] on body "Disciplina Asistencia Mis cursos Archivos Soporte Ayuda Reportar un problema Ce…" at bounding box center [497, 616] width 994 height 1233
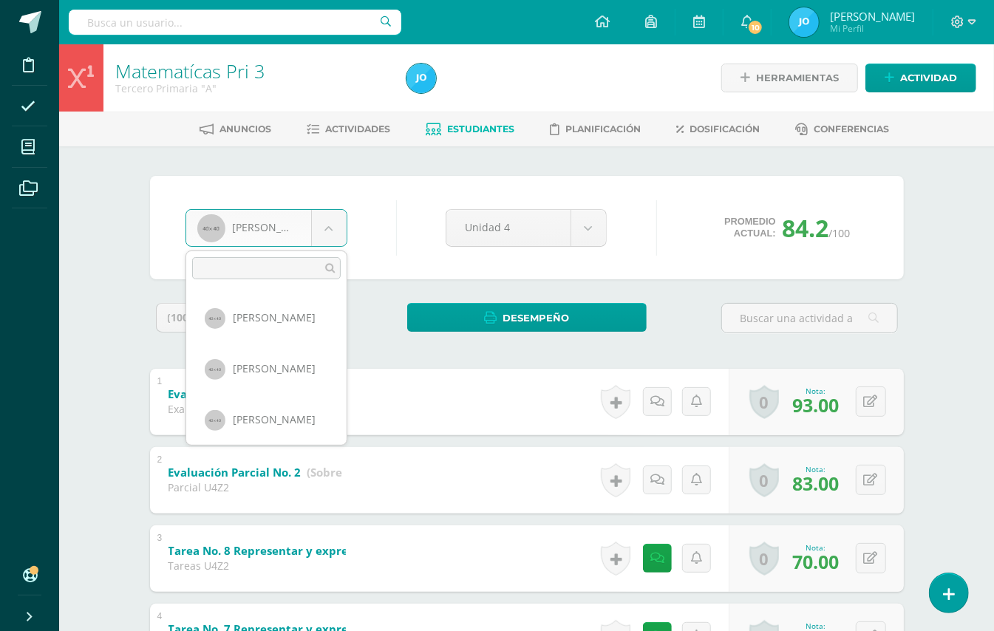
scroll to position [814, 0]
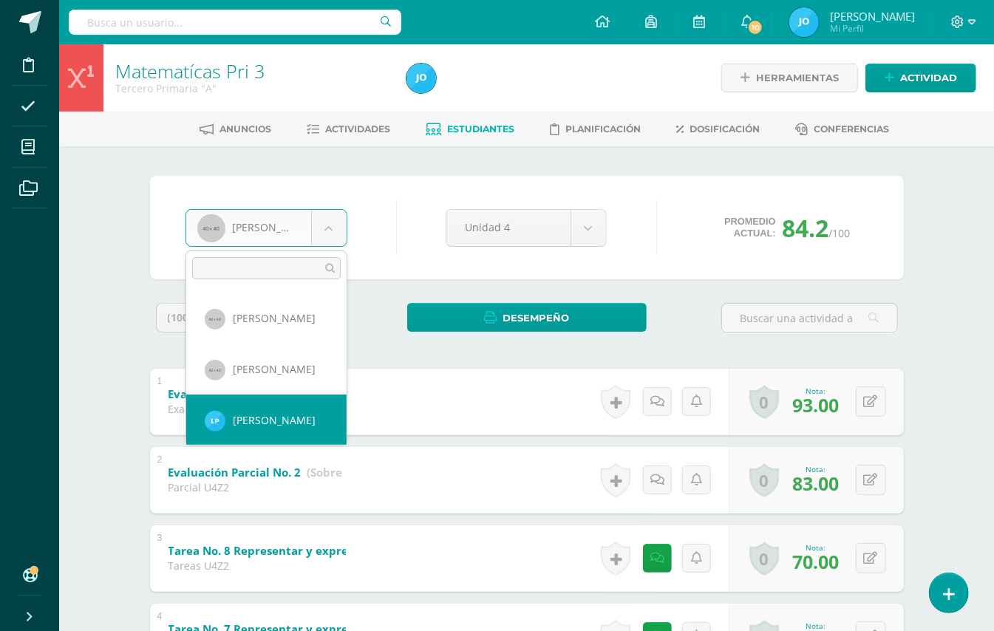
select select "388"
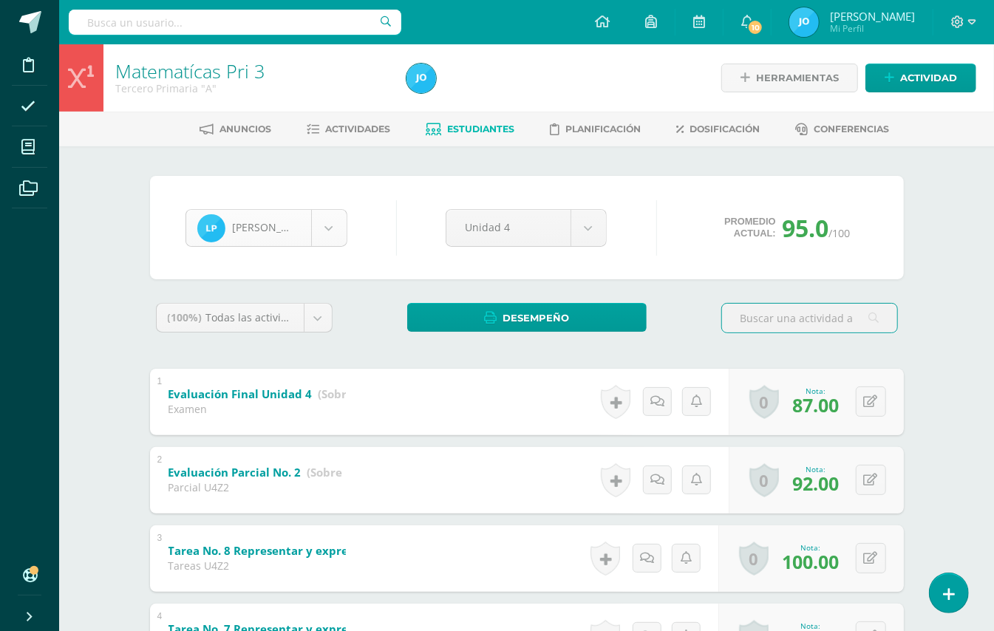
click at [334, 231] on body "Disciplina Asistencia Mis cursos Archivos Soporte Ayuda Reportar un problema Ce…" at bounding box center [497, 616] width 994 height 1233
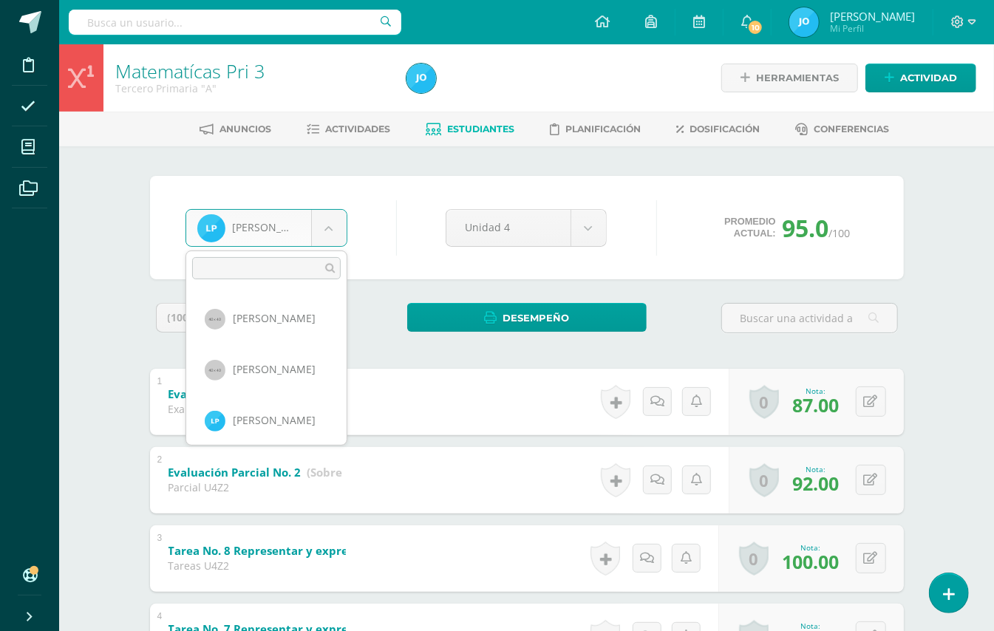
scroll to position [866, 0]
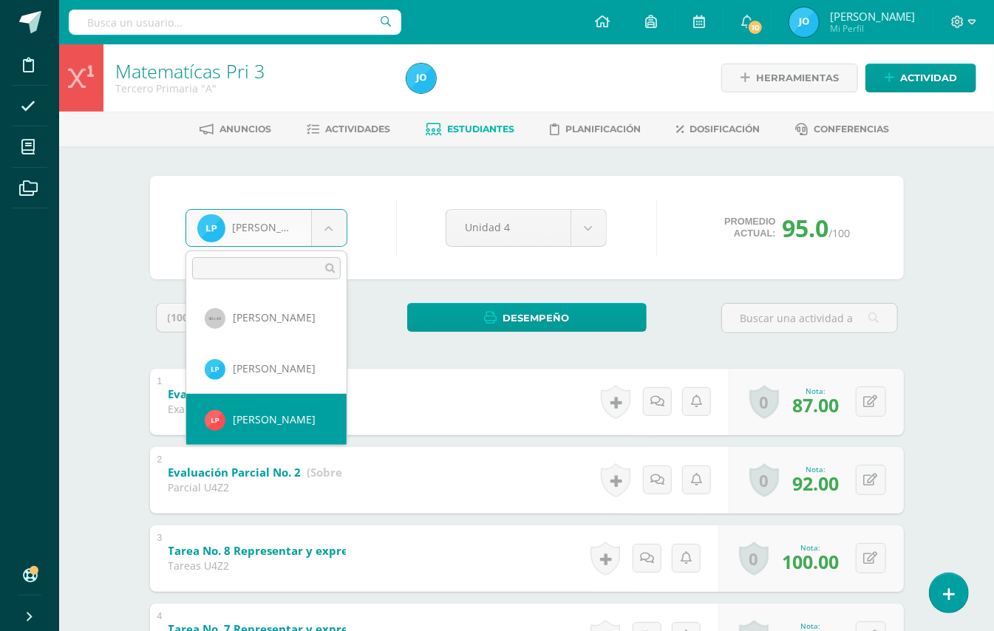
select select "326"
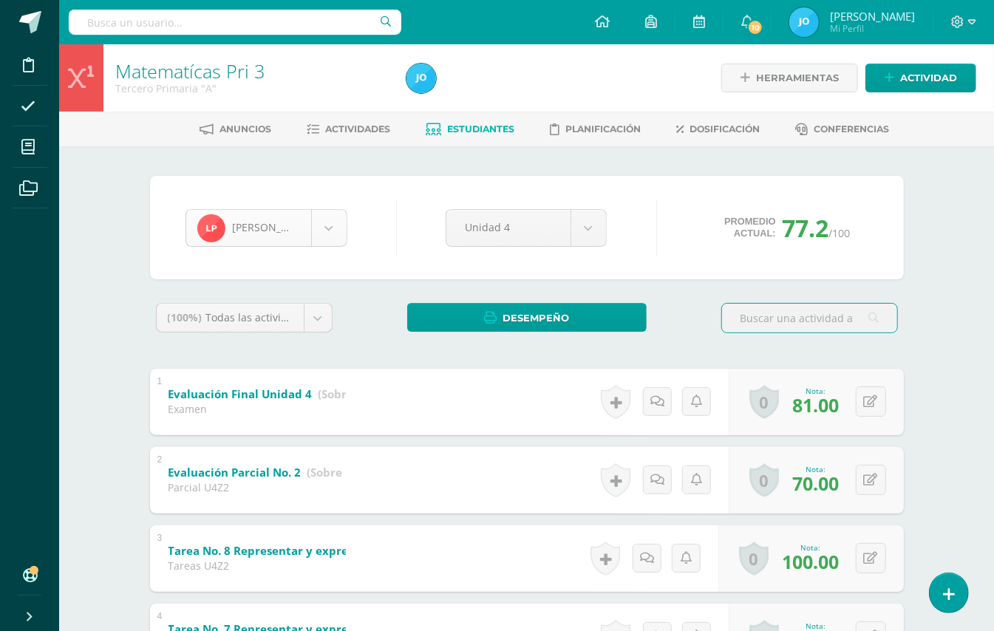
click at [329, 222] on body "Disciplina Asistencia Mis cursos Archivos Soporte Ayuda Reportar un problema Ce…" at bounding box center [497, 616] width 994 height 1233
click at [324, 226] on body "Disciplina Asistencia Mis cursos Archivos Soporte Ayuda Reportar un problema Ce…" at bounding box center [497, 616] width 994 height 1233
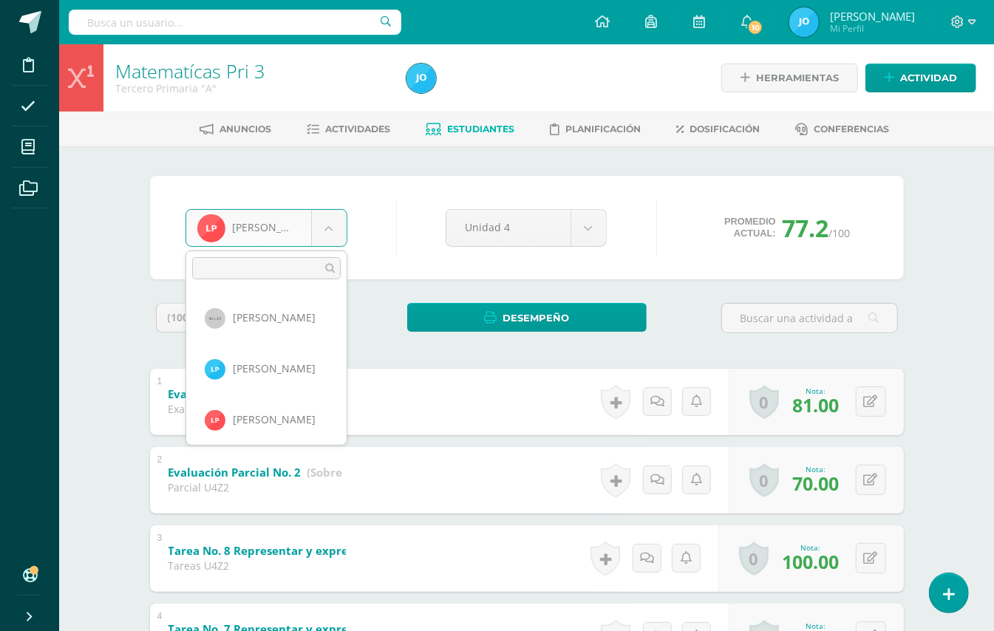
scroll to position [917, 0]
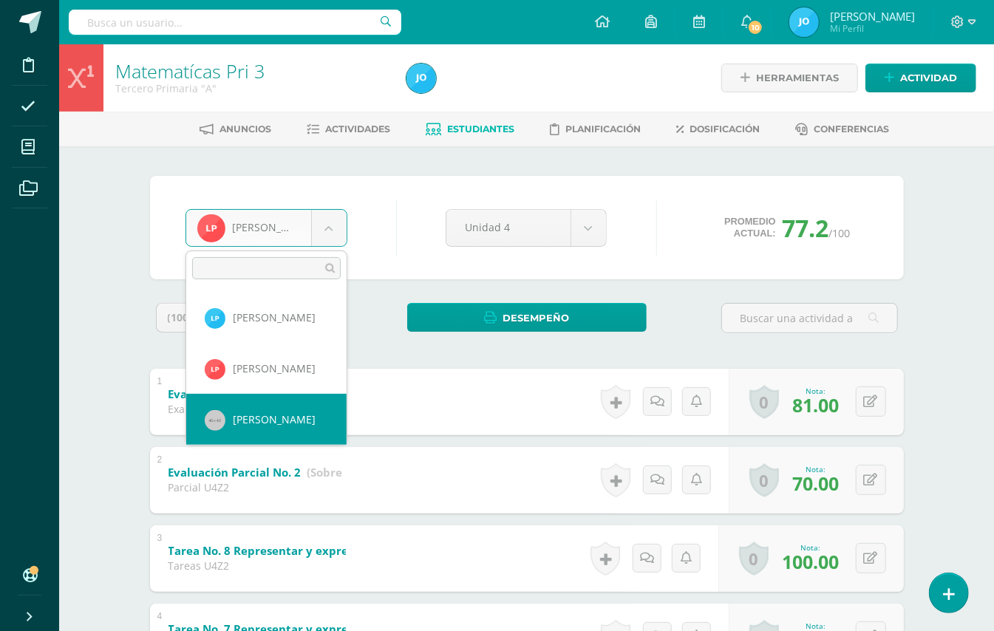
select select "99"
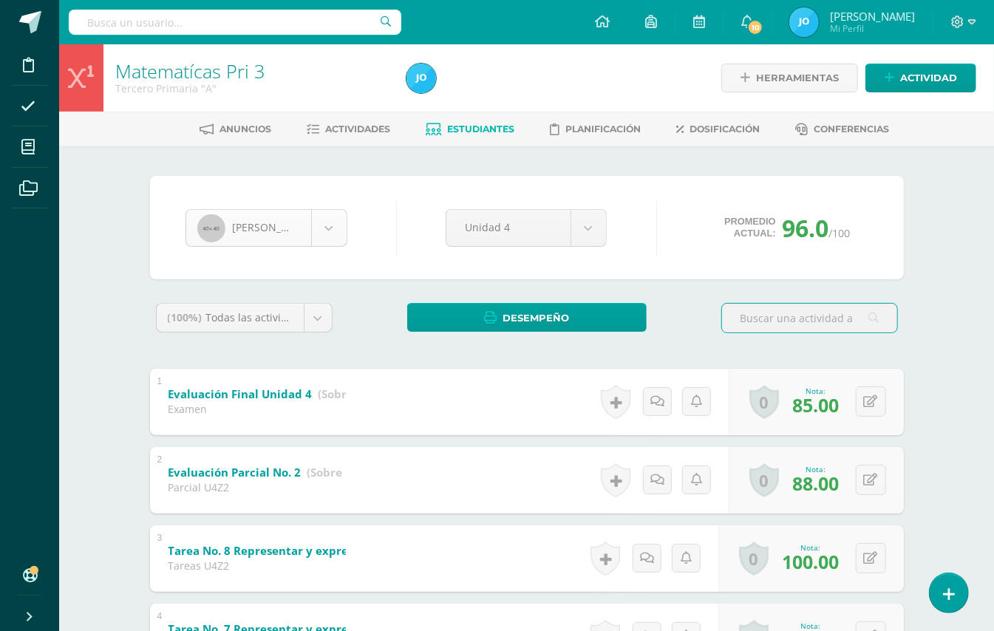
click at [324, 228] on body "Disciplina Asistencia Mis cursos Archivos Soporte Ayuda Reportar un problema Ce…" at bounding box center [497, 616] width 994 height 1233
click at [338, 235] on body "Disciplina Asistencia Mis cursos Archivos Soporte Ayuda Reportar un problema Ce…" at bounding box center [497, 616] width 994 height 1233
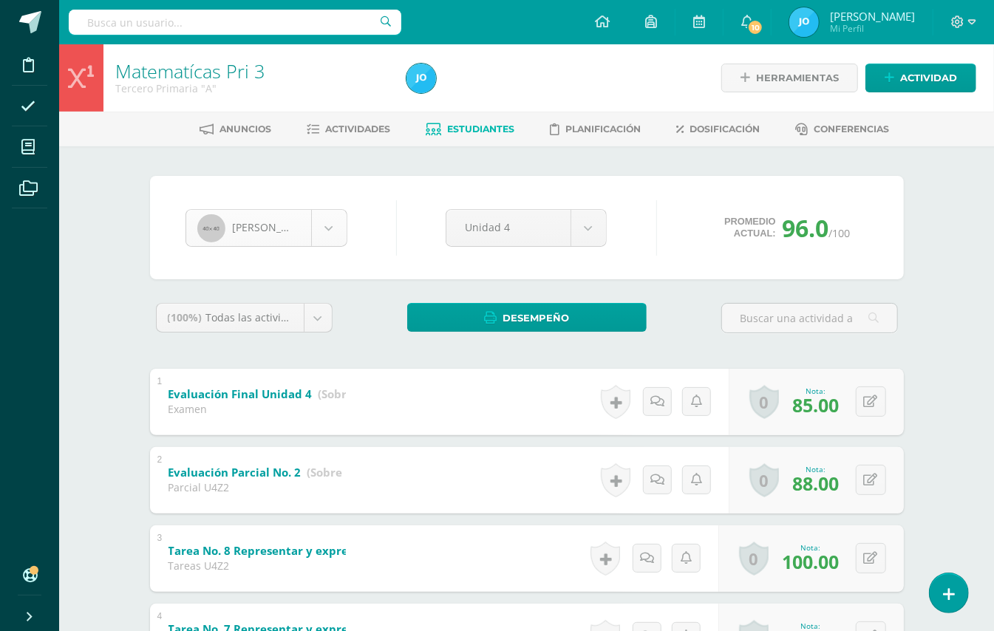
click at [338, 235] on body "Disciplina Asistencia Mis cursos Archivos Soporte Ayuda Reportar un problema Ce…" at bounding box center [497, 616] width 994 height 1233
click at [331, 237] on body "Disciplina Asistencia Mis cursos Archivos Soporte Ayuda Reportar un problema Ce…" at bounding box center [497, 616] width 994 height 1233
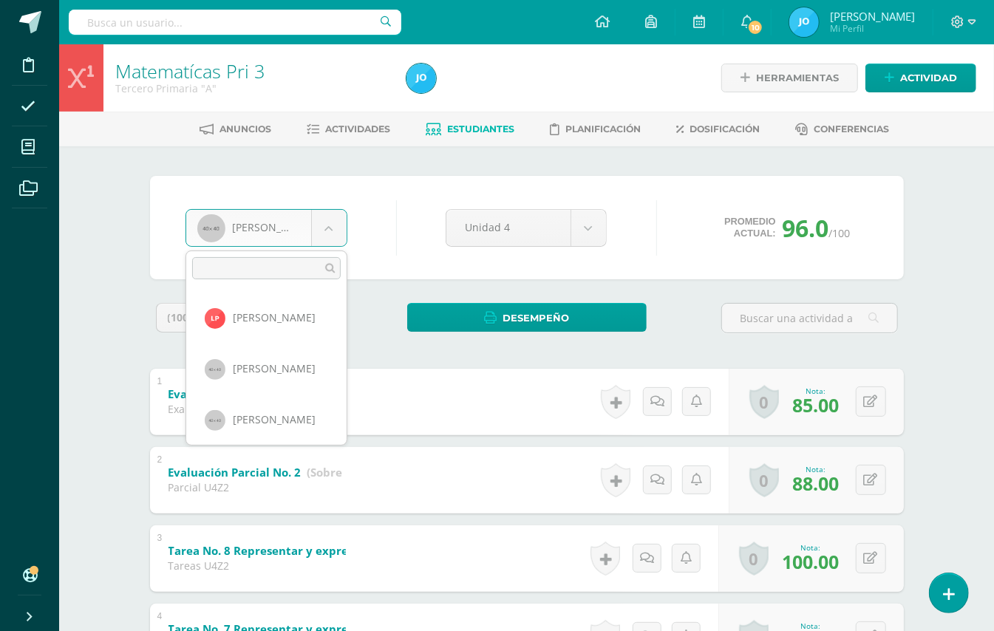
scroll to position [1018, 0]
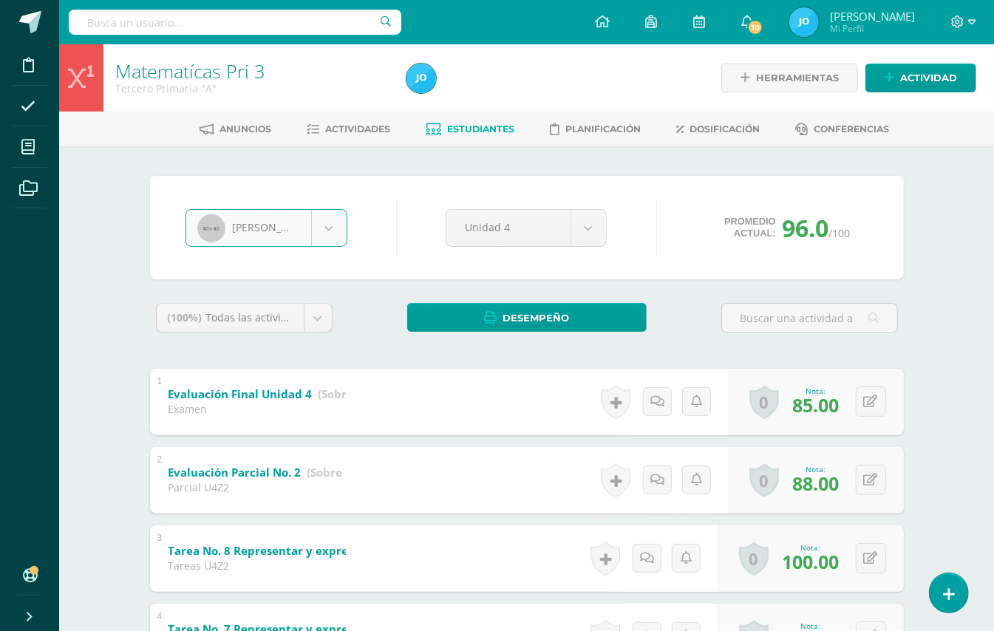
select select "101"
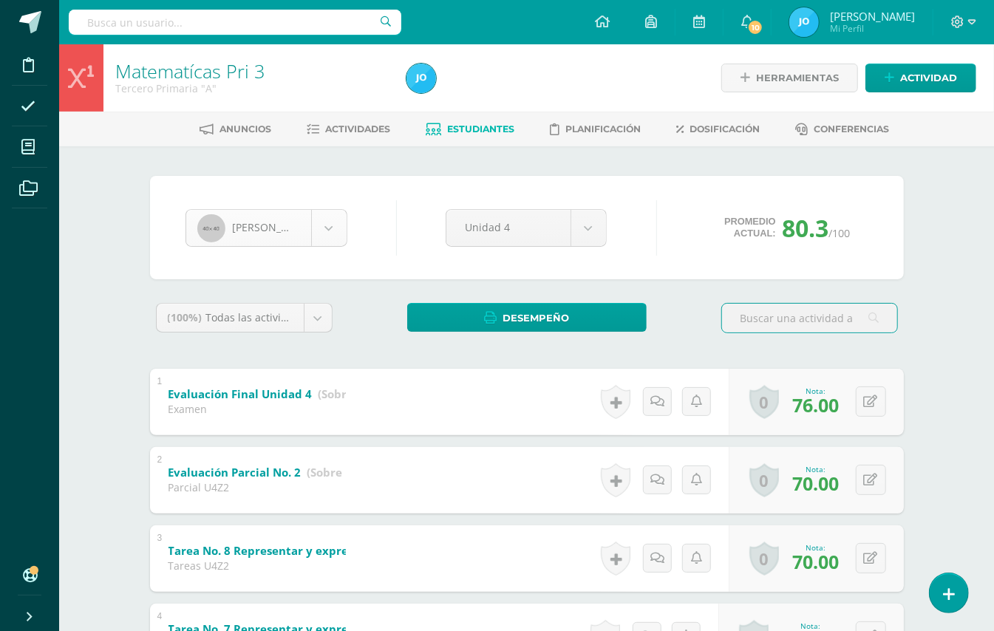
click at [332, 229] on body "Disciplina Asistencia Mis cursos Archivos Soporte Ayuda Reportar un problema Ce…" at bounding box center [497, 616] width 994 height 1233
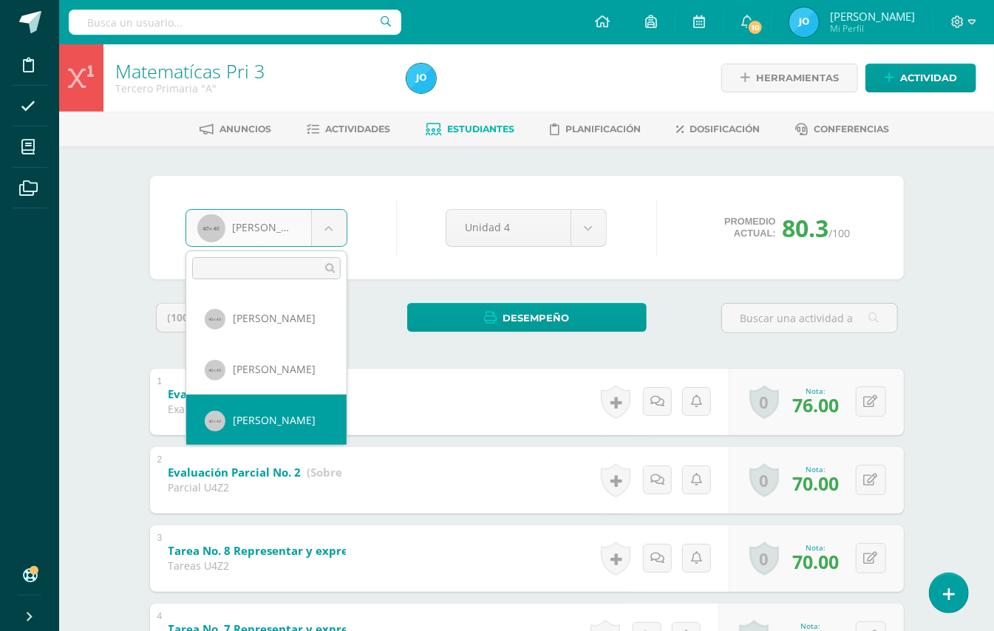
scroll to position [1070, 0]
select select "102"
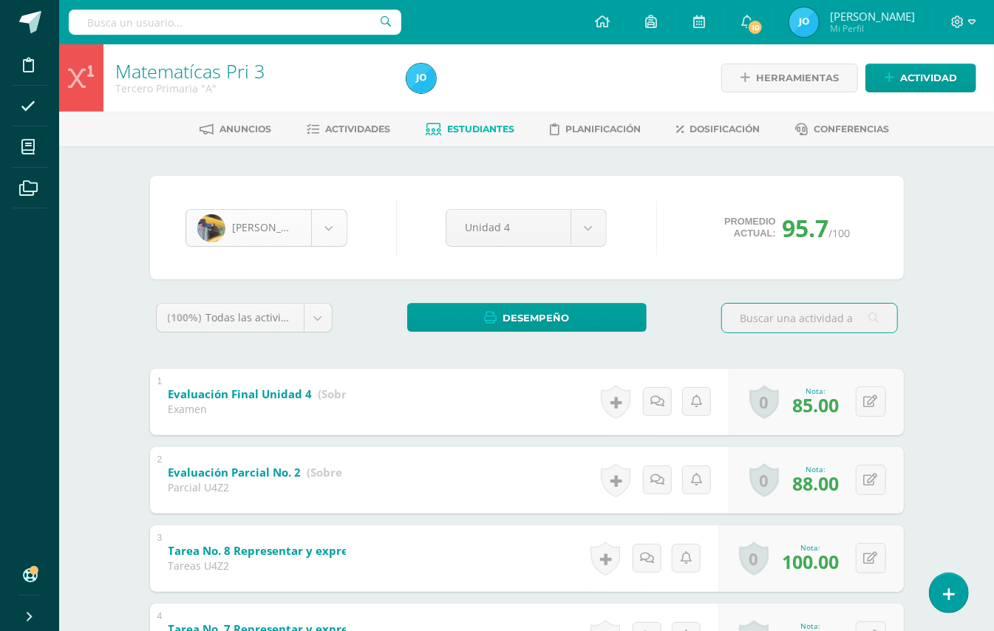
click at [334, 225] on body "Disciplina Asistencia Mis cursos Archivos Soporte Ayuda Reportar un problema Ce…" at bounding box center [497, 616] width 994 height 1233
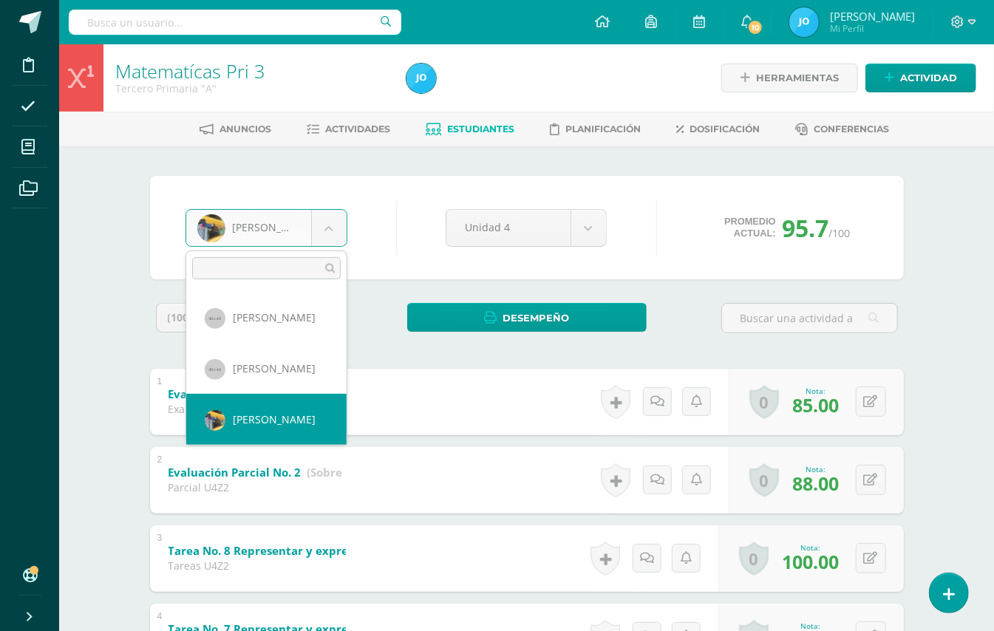
scroll to position [1121, 0]
select select "327"
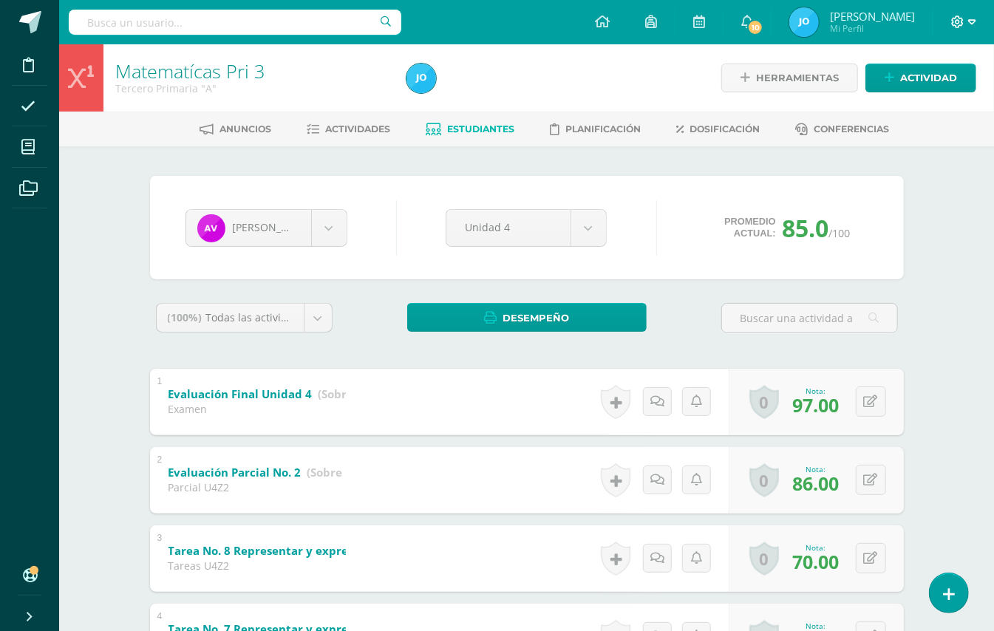
click at [970, 27] on icon at bounding box center [972, 22] width 8 height 13
click at [968, 24] on icon at bounding box center [972, 22] width 8 height 13
click at [941, 102] on span "Cerrar sesión" at bounding box center [926, 101] width 67 height 14
